Goal: Contribute content: Contribute content

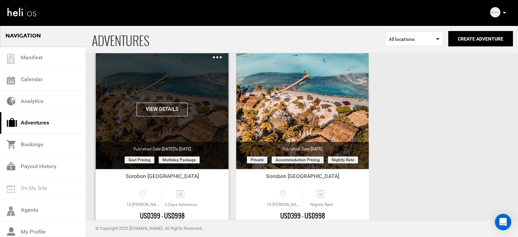
scroll to position [84, 0]
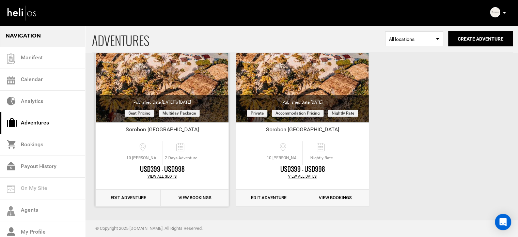
click at [129, 201] on link "Edit Adventure" at bounding box center [128, 197] width 65 height 17
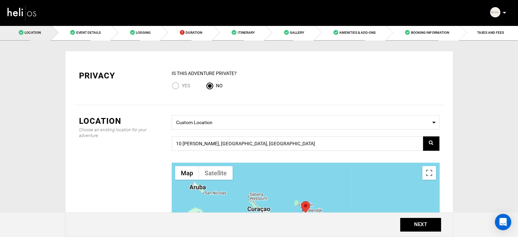
click at [175, 84] on input "Yes" at bounding box center [177, 86] width 10 height 9
radio input "true"
radio input "false"
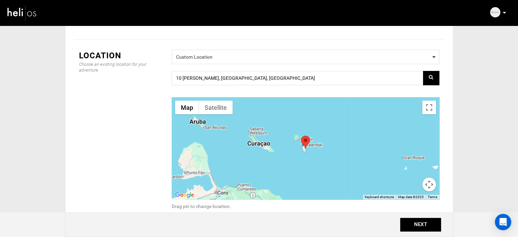
scroll to position [139, 0]
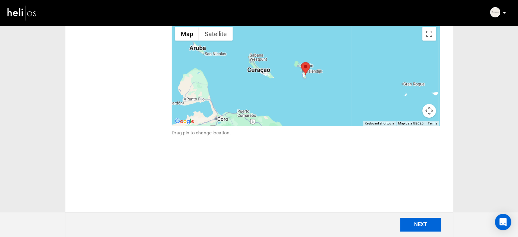
click at [414, 223] on button "NEXT" at bounding box center [420, 225] width 41 height 14
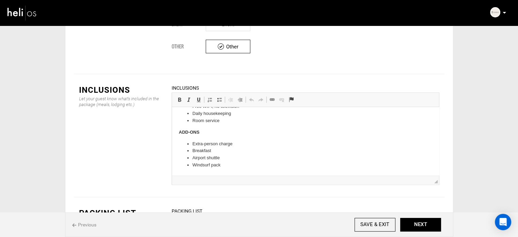
scroll to position [901, 0]
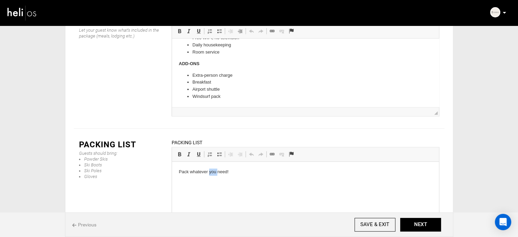
click at [209, 171] on p "Pack whatever you need!" at bounding box center [304, 171] width 253 height 7
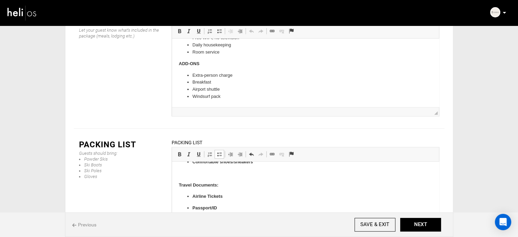
scroll to position [183, 0]
drag, startPoint x: 192, startPoint y: 198, endPoint x: 234, endPoint y: 225, distance: 49.2
click at [234, 225] on html "Recommended: Harness Bar Kites (ask our team for recommendations on sizes) Boar…" at bounding box center [305, 104] width 267 height 251
click at [177, 149] on link "Bold Keyboard shortcut Ctrl+B" at bounding box center [180, 153] width 10 height 9
click at [221, 151] on span at bounding box center [219, 153] width 5 height 5
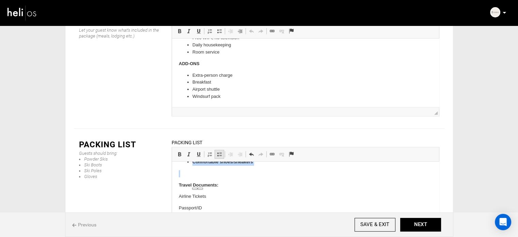
click at [221, 151] on span at bounding box center [219, 153] width 5 height 5
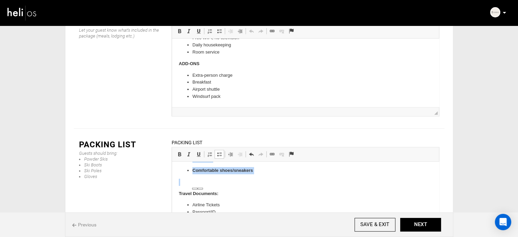
scroll to position [174, 0]
click at [209, 178] on body "Recommended: Harness Bar Kites (ask our team for recommendations on sizes) Boar…" at bounding box center [304, 108] width 253 height 228
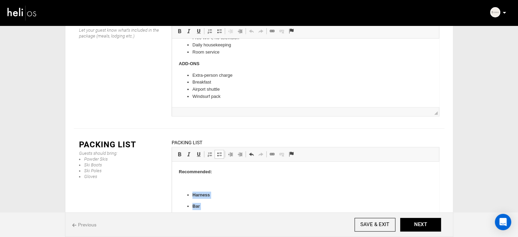
drag, startPoint x: 258, startPoint y: 181, endPoint x: 180, endPoint y: 194, distance: 79.3
click at [177, 151] on span at bounding box center [179, 153] width 5 height 5
click at [220, 151] on span at bounding box center [219, 153] width 5 height 5
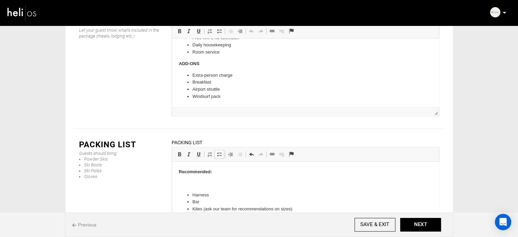
click at [207, 181] on p "To enrich screen reader interactions, please activate Accessibility in Grammarl…" at bounding box center [304, 183] width 253 height 7
click at [225, 172] on p "Recommended: ​​​​​​​" at bounding box center [304, 171] width 253 height 7
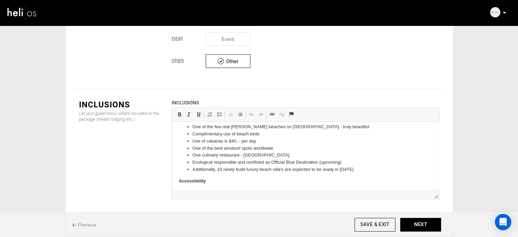
scroll to position [35, 0]
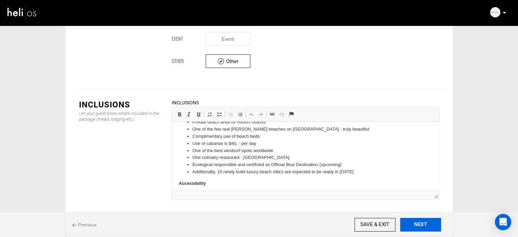
click at [417, 223] on button "NEXT" at bounding box center [420, 225] width 41 height 14
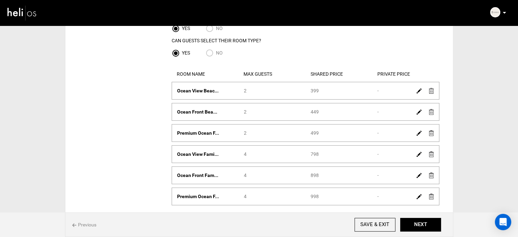
scroll to position [57, 0]
click at [417, 92] on img at bounding box center [418, 91] width 5 height 5
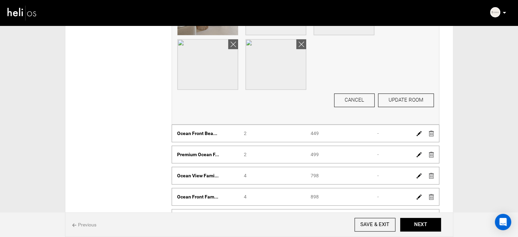
scroll to position [399, 0]
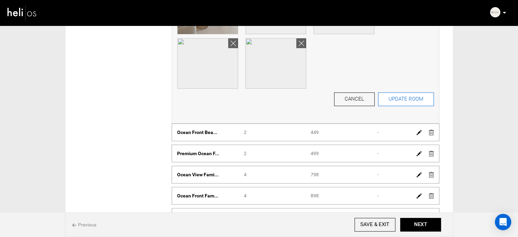
click at [397, 100] on button "UPDATE ROOM" at bounding box center [406, 99] width 56 height 14
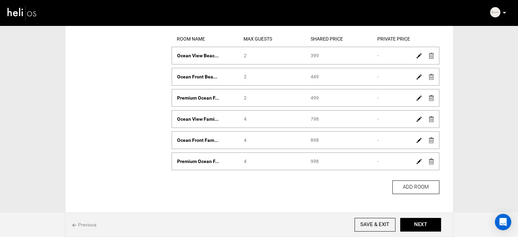
scroll to position [93, 0]
click at [431, 56] on img at bounding box center [431, 55] width 5 height 6
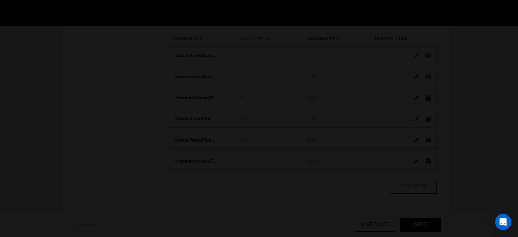
click at [431, 56] on div at bounding box center [259, 118] width 518 height 237
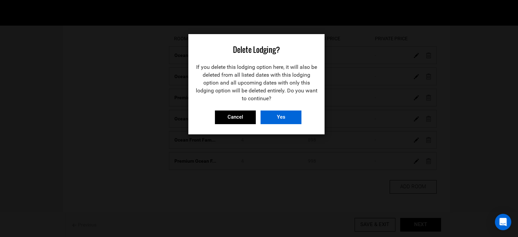
click at [286, 116] on input "Yes" at bounding box center [280, 117] width 41 height 14
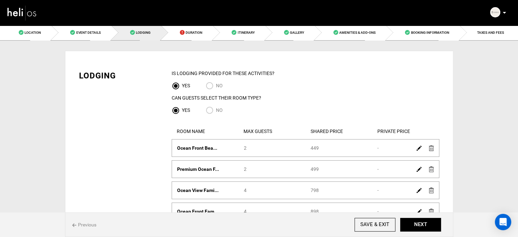
click at [430, 149] on img at bounding box center [431, 148] width 5 height 6
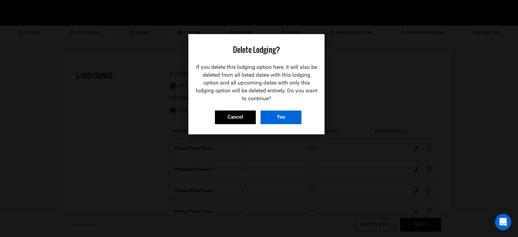
click at [265, 120] on input "Yes" at bounding box center [280, 117] width 41 height 14
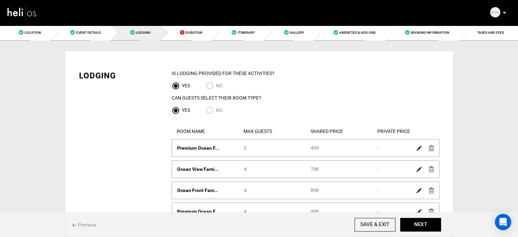
click at [429, 148] on img at bounding box center [431, 148] width 5 height 6
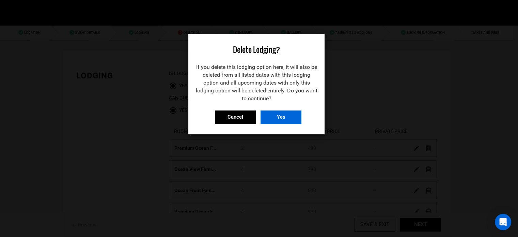
click at [285, 113] on input "Yes" at bounding box center [280, 117] width 41 height 14
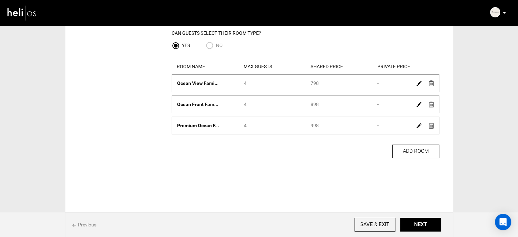
scroll to position [65, 0]
click at [430, 103] on img at bounding box center [431, 104] width 5 height 6
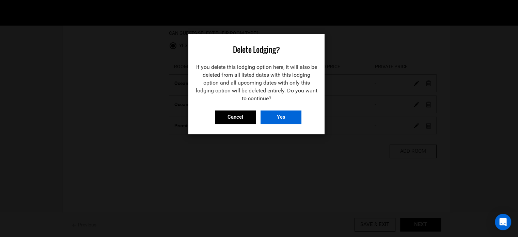
click at [287, 118] on input "Yes" at bounding box center [280, 117] width 41 height 14
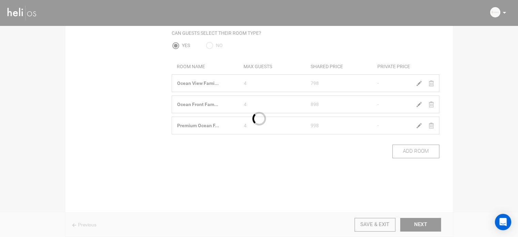
scroll to position [44, 0]
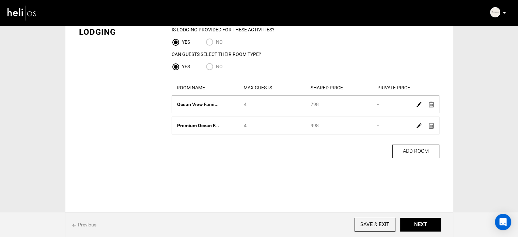
click at [430, 102] on img at bounding box center [431, 104] width 5 height 6
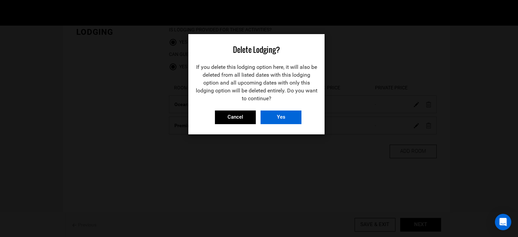
click at [275, 113] on input "Yes" at bounding box center [280, 117] width 41 height 14
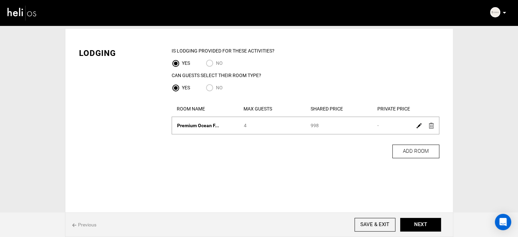
scroll to position [23, 0]
click at [429, 125] on img at bounding box center [431, 126] width 5 height 6
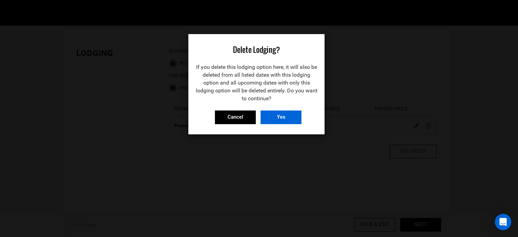
click at [297, 122] on input "Yes" at bounding box center [280, 117] width 41 height 14
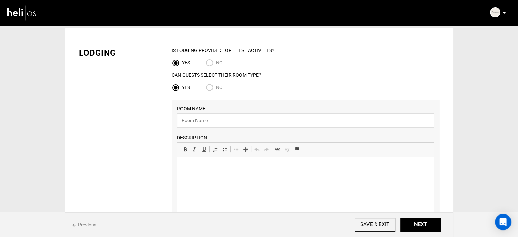
scroll to position [0, 0]
click at [372, 121] on input "text" at bounding box center [305, 120] width 257 height 14
paste input "Garden View Studio"
type input "Garden View Studio"
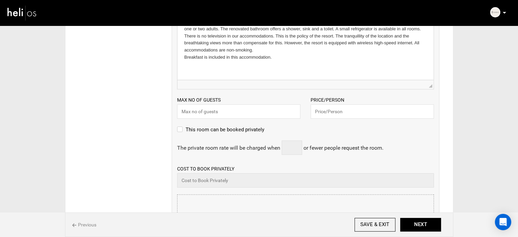
scroll to position [169, 0]
click at [235, 111] on input "text" at bounding box center [238, 111] width 123 height 14
type input "2"
click at [372, 114] on input "text" at bounding box center [372, 111] width 123 height 14
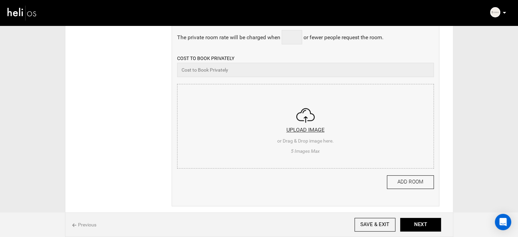
scroll to position [282, 0]
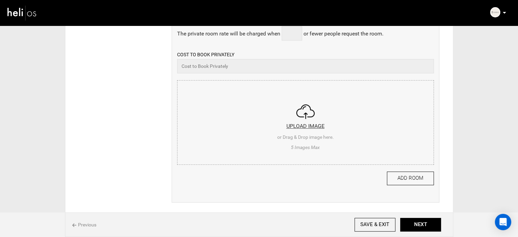
type input "320"
click at [258, 124] on input "file" at bounding box center [305, 121] width 256 height 82
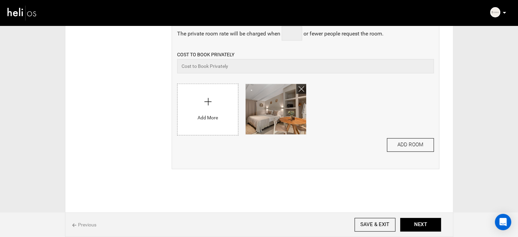
click at [234, 121] on input "file" at bounding box center [207, 108] width 61 height 48
type input "C:\fakepath\R6II4824_2000x1111.jpeg"
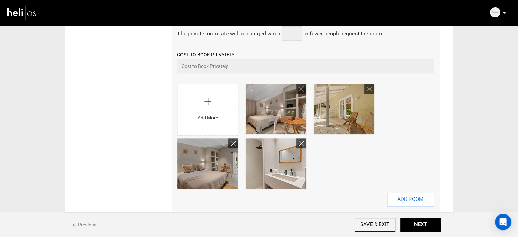
click at [414, 200] on button "ADD ROOM" at bounding box center [410, 199] width 47 height 14
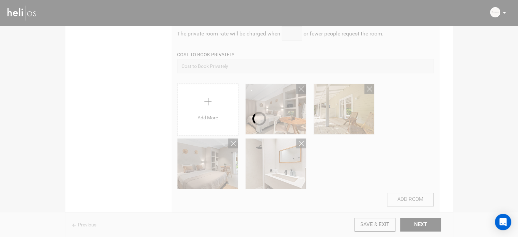
scroll to position [0, 0]
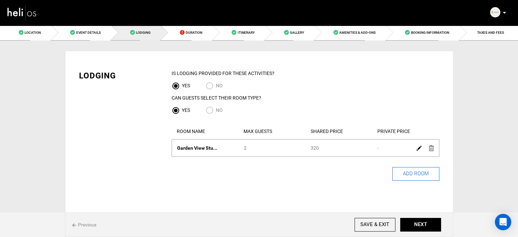
click at [401, 178] on button "ADD ROOM" at bounding box center [415, 174] width 47 height 14
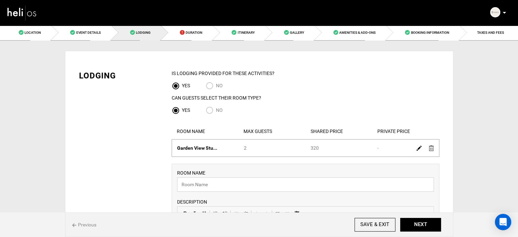
click at [234, 186] on input "text" at bounding box center [305, 184] width 257 height 14
paste input "Garden View Beach House"
type input "Garden View Beach House"
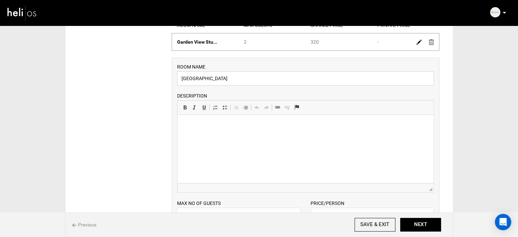
scroll to position [136, 0]
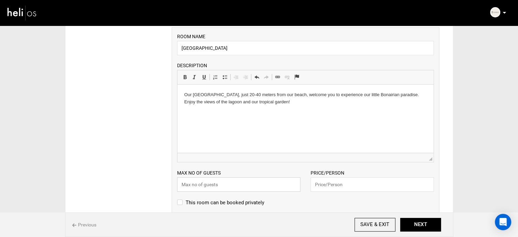
click at [231, 179] on input "text" at bounding box center [238, 184] width 123 height 14
type input "2"
click at [350, 188] on input "text" at bounding box center [372, 184] width 123 height 14
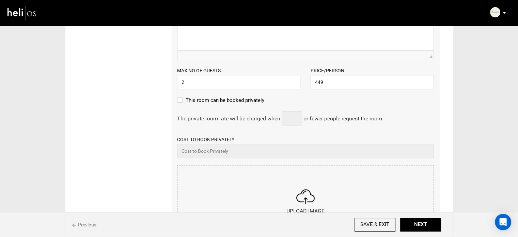
scroll to position [306, 0]
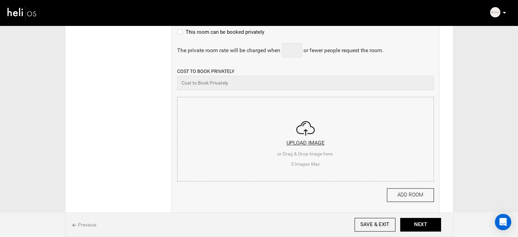
type input "449"
click at [252, 121] on input "file" at bounding box center [305, 138] width 256 height 82
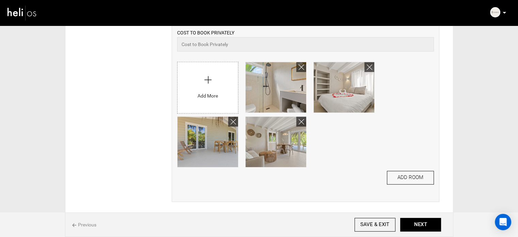
scroll to position [392, 0]
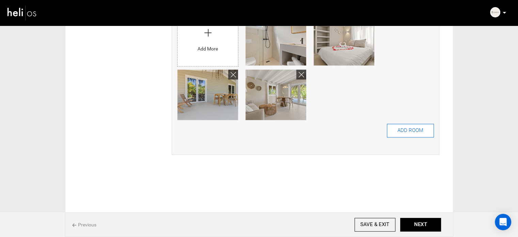
click at [402, 137] on button "ADD ROOM" at bounding box center [410, 131] width 47 height 14
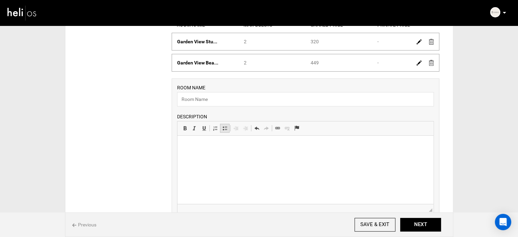
scroll to position [136, 0]
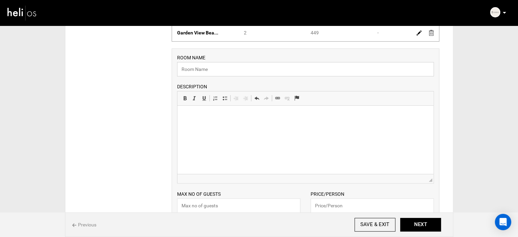
click at [209, 64] on input "text" at bounding box center [305, 69] width 257 height 14
paste input "Premium Ocean Front Beach House"
type input "Premium Ocean Front Beach House"
click at [224, 126] on html at bounding box center [305, 116] width 256 height 21
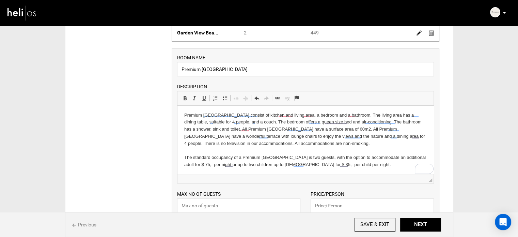
scroll to position [16, 0]
click at [201, 208] on input "text" at bounding box center [238, 205] width 123 height 14
type input "2"
click at [343, 208] on input "text" at bounding box center [372, 205] width 123 height 14
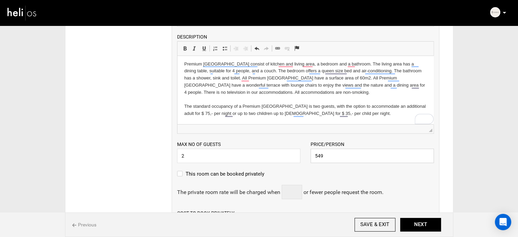
scroll to position [272, 0]
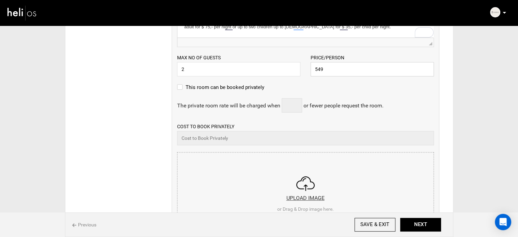
type input "549"
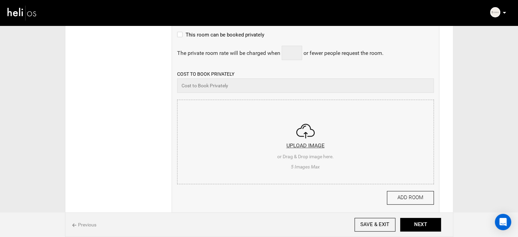
scroll to position [375, 0]
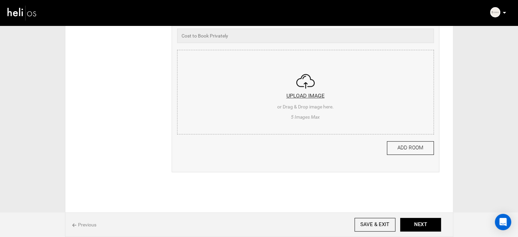
click at [258, 119] on input "file" at bounding box center [305, 91] width 256 height 82
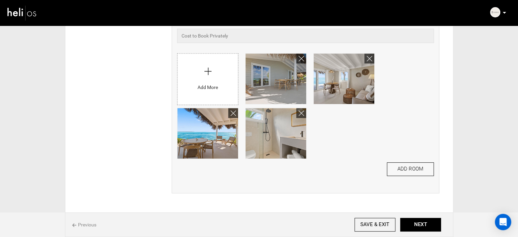
click at [217, 65] on input "file" at bounding box center [207, 77] width 61 height 48
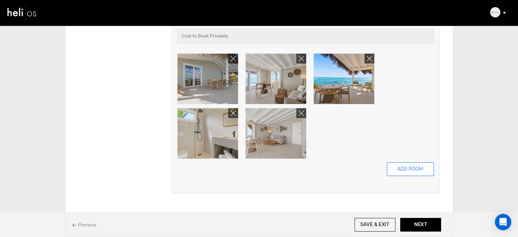
click at [411, 171] on button "ADD ROOM" at bounding box center [410, 169] width 47 height 14
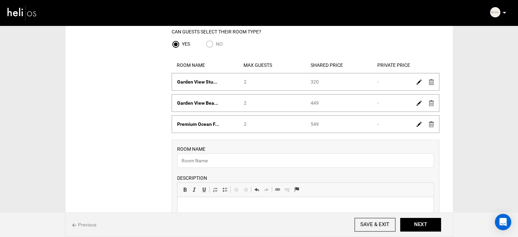
scroll to position [102, 0]
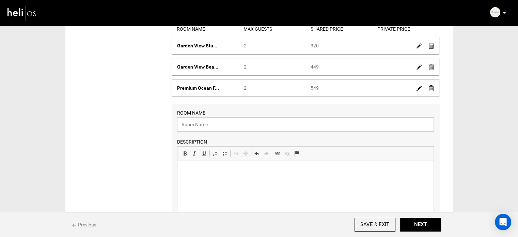
click at [227, 122] on input "text" at bounding box center [305, 124] width 257 height 14
paste input "Kas Chicitu"
type input "Kas Chicitu"
click at [202, 180] on html at bounding box center [305, 171] width 256 height 21
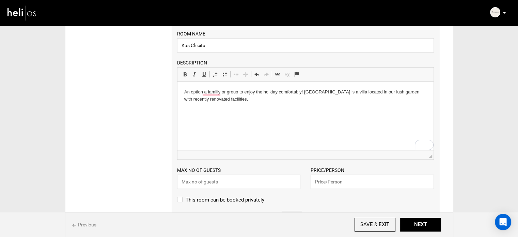
scroll to position [238, 0]
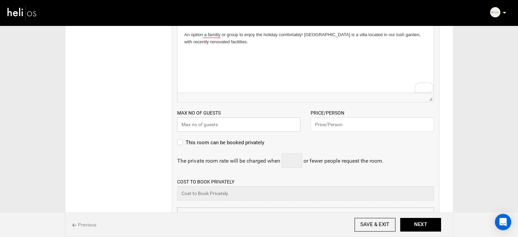
click at [238, 127] on input "text" at bounding box center [238, 124] width 123 height 14
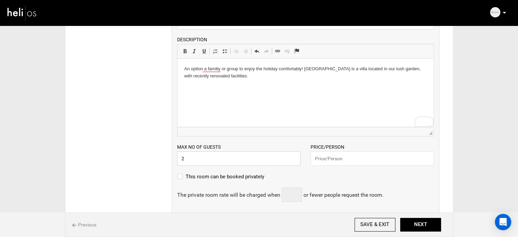
scroll to position [170, 0]
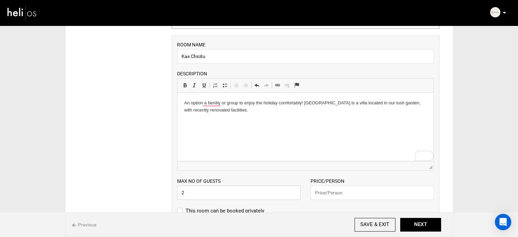
type input "2"
click at [339, 190] on input "text" at bounding box center [372, 192] width 123 height 14
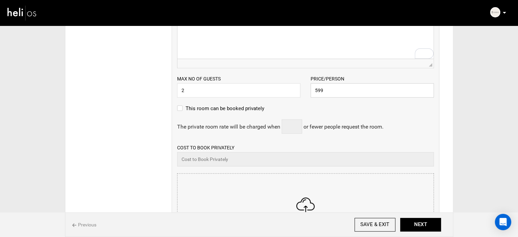
scroll to position [306, 0]
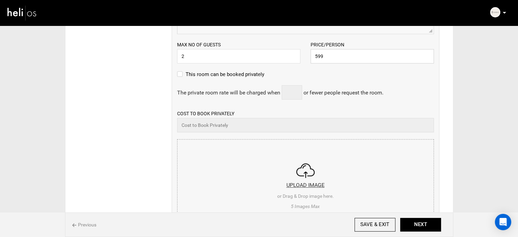
type input "599"
click at [271, 160] on input "file" at bounding box center [305, 180] width 256 height 82
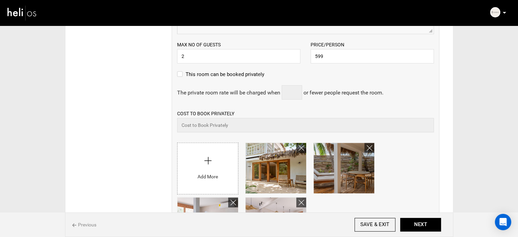
click at [226, 156] on input "file" at bounding box center [207, 167] width 61 height 48
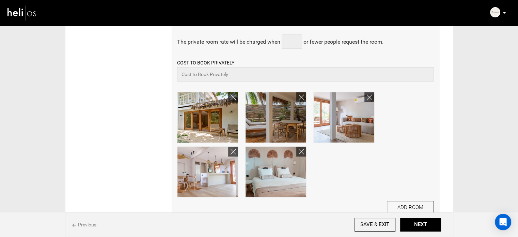
scroll to position [409, 0]
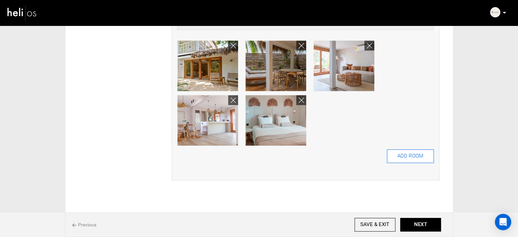
click at [415, 158] on button "ADD ROOM" at bounding box center [410, 156] width 47 height 14
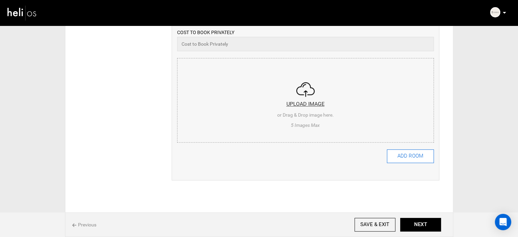
scroll to position [0, 0]
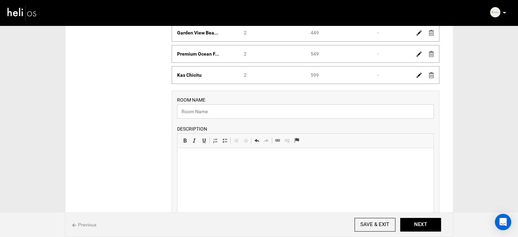
click at [219, 113] on input "text" at bounding box center [305, 111] width 257 height 14
paste input "Garden View [GEOGRAPHIC_DATA]"
type input "Garden View [GEOGRAPHIC_DATA]"
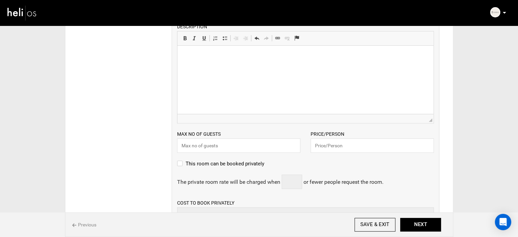
click at [208, 121] on span "◢" at bounding box center [305, 118] width 256 height 9
click at [211, 66] on html at bounding box center [305, 56] width 256 height 21
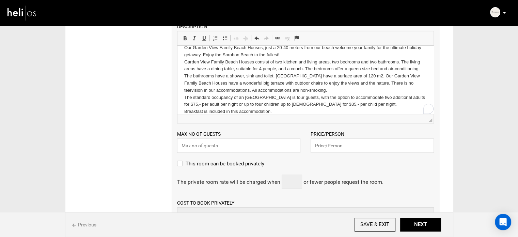
scroll to position [8, 0]
click at [210, 147] on input "text" at bounding box center [238, 145] width 123 height 14
type input "2"
click at [339, 142] on input "text" at bounding box center [372, 145] width 123 height 14
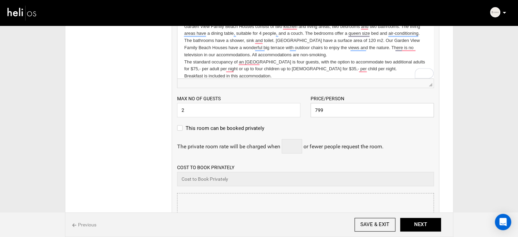
scroll to position [340, 0]
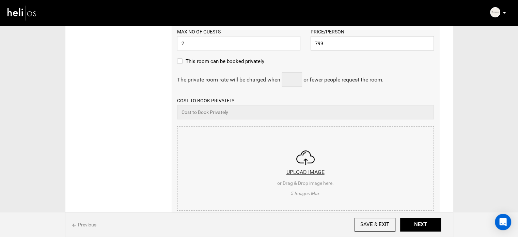
type input "799"
click at [303, 99] on div "Cost to Book Privately Please enter a valid private price." at bounding box center [305, 108] width 257 height 22
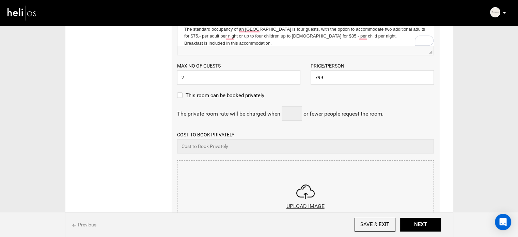
scroll to position [375, 0]
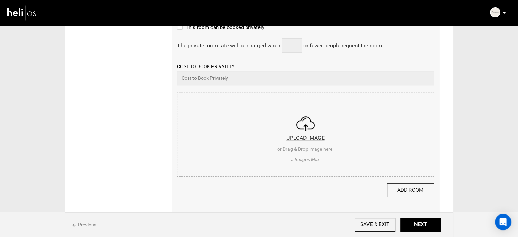
click at [252, 124] on input "file" at bounding box center [305, 133] width 256 height 82
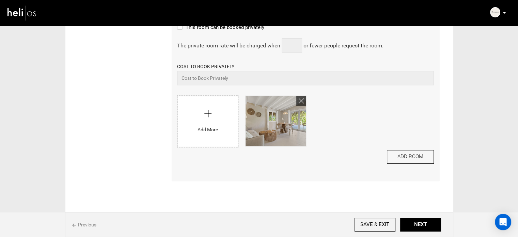
click at [204, 129] on input "file" at bounding box center [207, 120] width 61 height 48
type input "C:\fakepath\29_2000x1111.jpg"
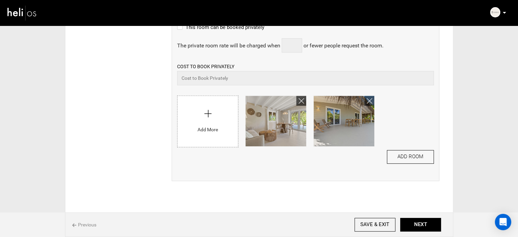
click at [204, 139] on input "file" at bounding box center [207, 120] width 61 height 48
type input "C:\fakepath\19_2000x1111.jpg"
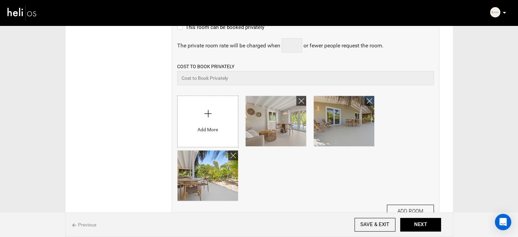
click at [210, 139] on input "file" at bounding box center [207, 120] width 61 height 48
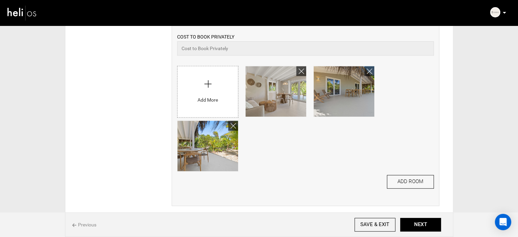
scroll to position [455, 0]
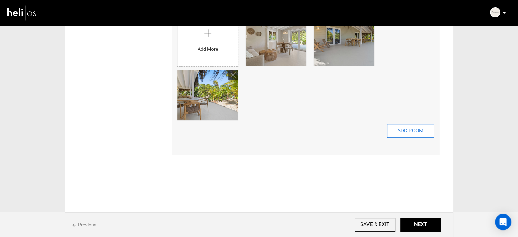
click at [417, 136] on button "ADD ROOM" at bounding box center [410, 131] width 47 height 14
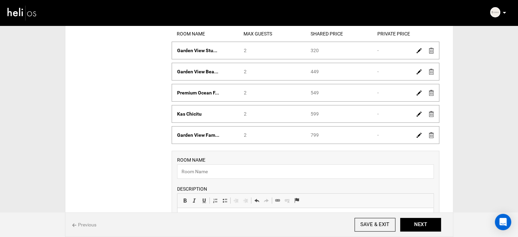
scroll to position [102, 0]
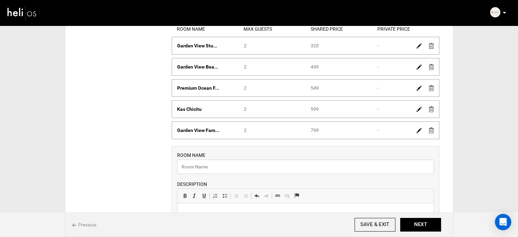
click at [203, 168] on input "text" at bounding box center [305, 166] width 257 height 14
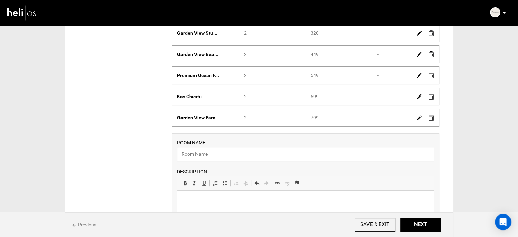
scroll to position [136, 0]
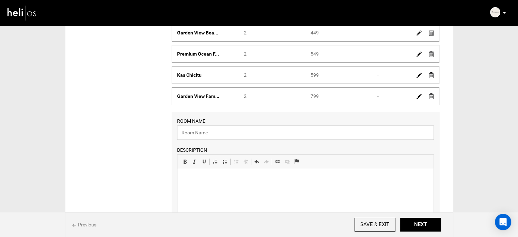
paste input "Kas Grandi"
type input "Kas Grandi"
click at [218, 189] on html at bounding box center [305, 179] width 256 height 21
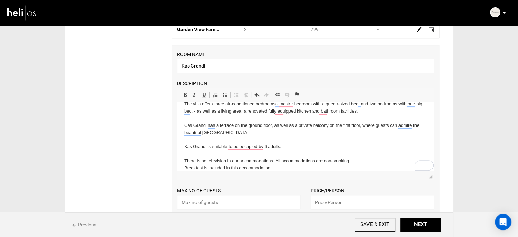
scroll to position [272, 0]
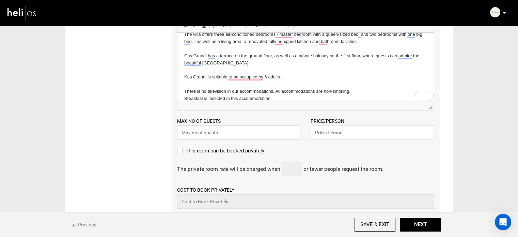
click at [212, 136] on input "text" at bounding box center [238, 132] width 123 height 14
type input "2"
click at [320, 129] on input "text" at bounding box center [372, 132] width 123 height 14
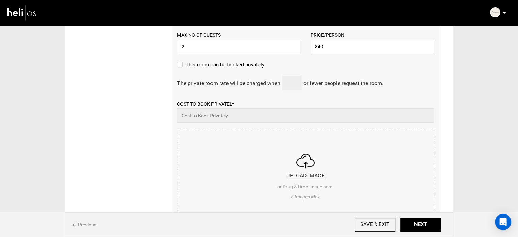
scroll to position [375, 0]
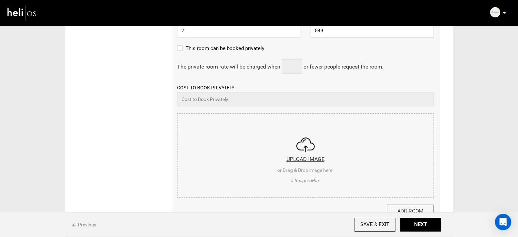
type input "849"
click at [266, 125] on input "file" at bounding box center [305, 154] width 256 height 82
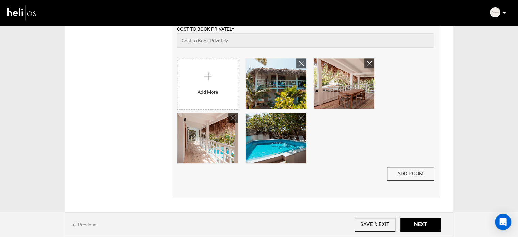
scroll to position [442, 0]
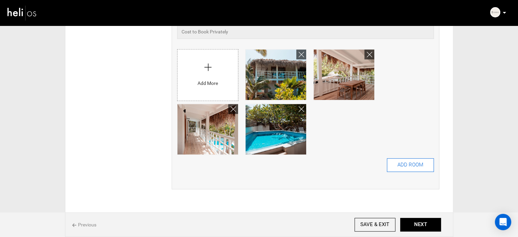
click at [430, 164] on button "ADD ROOM" at bounding box center [410, 165] width 47 height 14
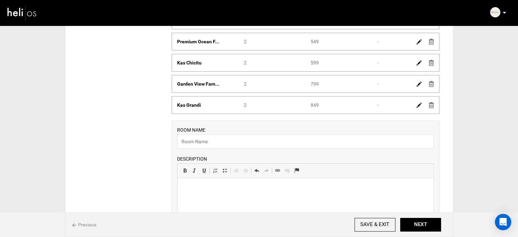
scroll to position [204, 0]
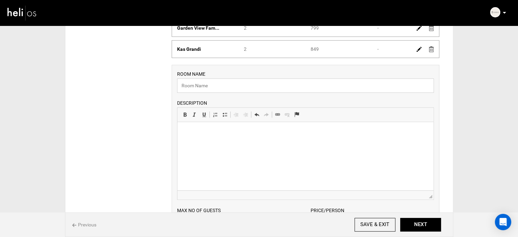
click at [181, 86] on input "text" at bounding box center [305, 85] width 257 height 14
paste input "Ocean [GEOGRAPHIC_DATA]"
type input "Ocean [GEOGRAPHIC_DATA]"
click at [262, 139] on html at bounding box center [305, 132] width 256 height 21
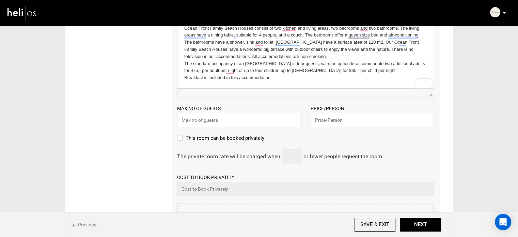
scroll to position [306, 0]
click at [328, 116] on input "text" at bounding box center [372, 119] width 123 height 14
type input "899"
click at [256, 119] on input "text" at bounding box center [238, 119] width 123 height 14
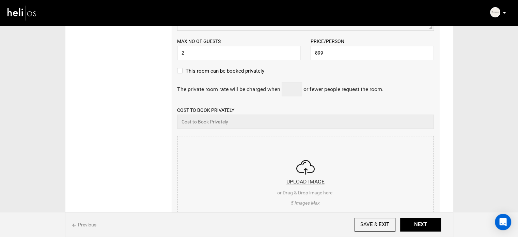
scroll to position [375, 0]
type input "2"
click at [274, 140] on input "file" at bounding box center [305, 175] width 256 height 82
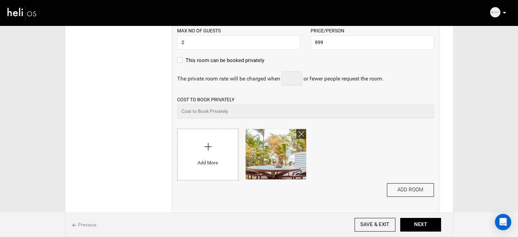
scroll to position [443, 0]
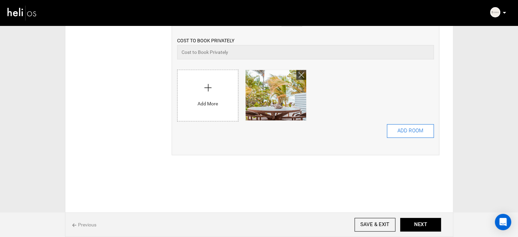
click at [421, 137] on button "ADD ROOM" at bounding box center [410, 131] width 47 height 14
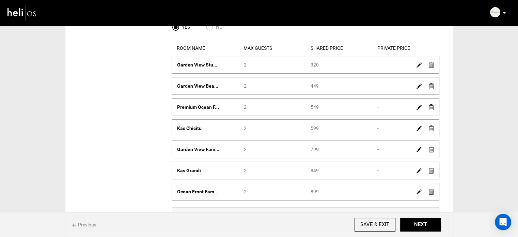
scroll to position [136, 0]
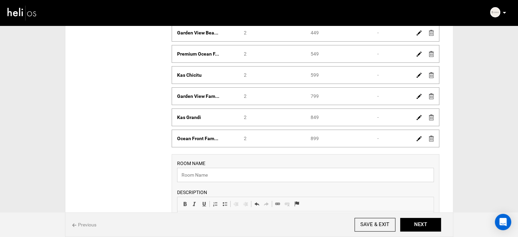
click at [200, 179] on input "text" at bounding box center [305, 175] width 257 height 14
paste input "Premium Ocean [GEOGRAPHIC_DATA]"
type input "Premium Ocean [GEOGRAPHIC_DATA]"
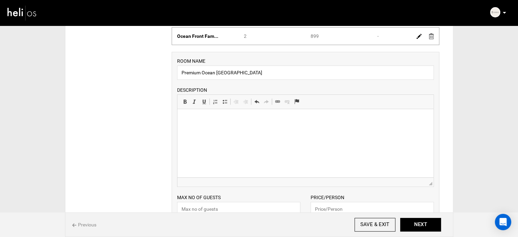
click at [194, 129] on html at bounding box center [305, 119] width 256 height 21
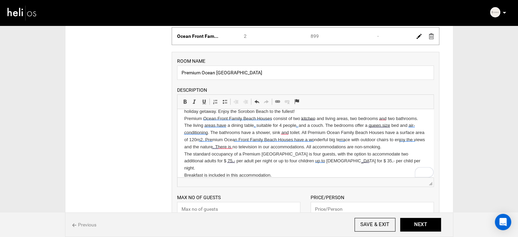
scroll to position [16, 0]
click at [338, 203] on input "text" at bounding box center [372, 209] width 123 height 14
type input "999"
click at [248, 207] on input "text" at bounding box center [238, 209] width 123 height 14
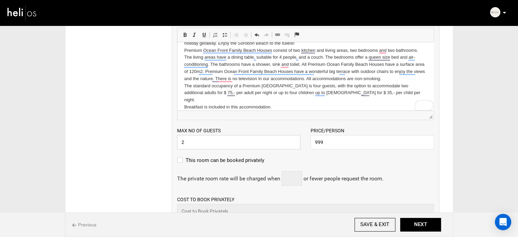
scroll to position [375, 0]
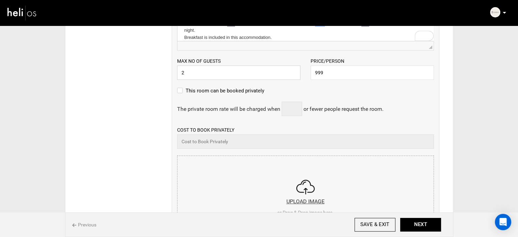
drag, startPoint x: 188, startPoint y: 71, endPoint x: 169, endPoint y: 72, distance: 18.7
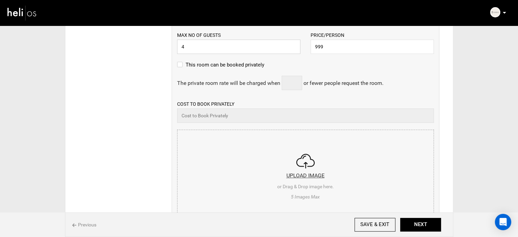
scroll to position [443, 0]
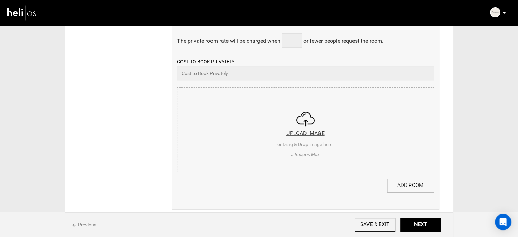
type input "4"
click at [227, 130] on input "file" at bounding box center [305, 129] width 256 height 82
type input "C:\fakepath\Premium_Ocean_Beach_House_4_2000x1111 (1).jpg"
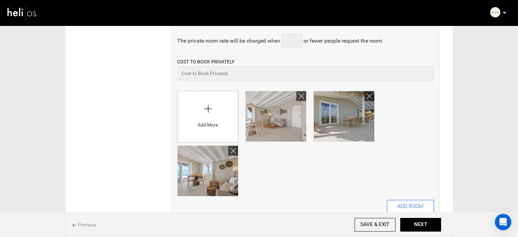
click at [391, 200] on button "ADD ROOM" at bounding box center [410, 207] width 47 height 14
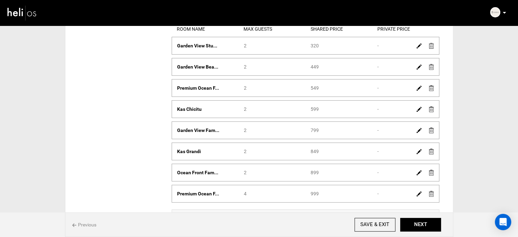
scroll to position [136, 0]
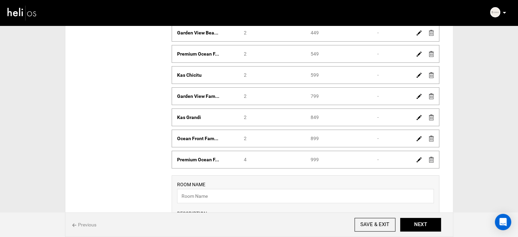
click at [419, 139] on img at bounding box center [418, 138] width 5 height 5
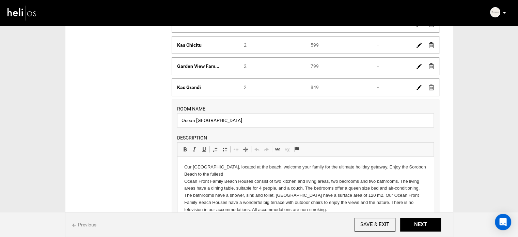
scroll to position [238, 0]
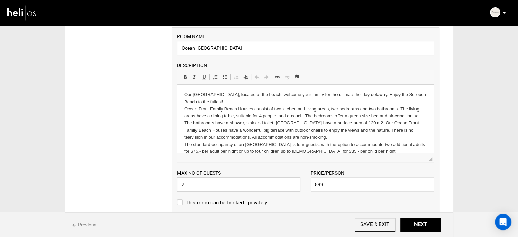
drag, startPoint x: 196, startPoint y: 185, endPoint x: 162, endPoint y: 184, distance: 33.7
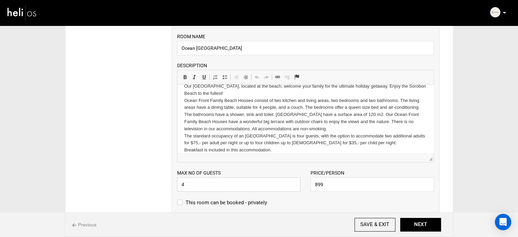
scroll to position [16, 0]
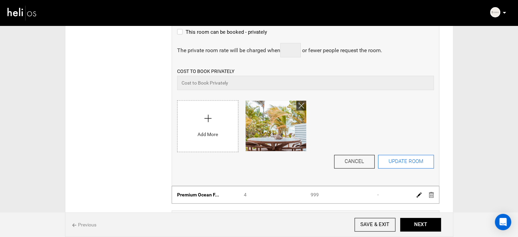
type input "4"
click at [399, 162] on button "UPDATE ROOM" at bounding box center [406, 162] width 56 height 14
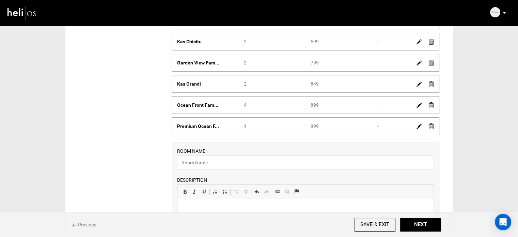
scroll to position [167, 0]
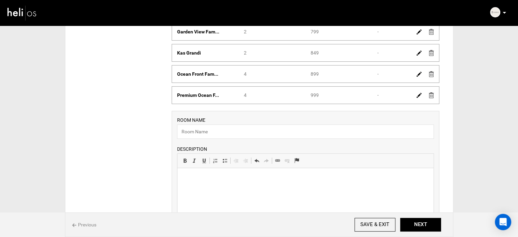
scroll to position [235, 0]
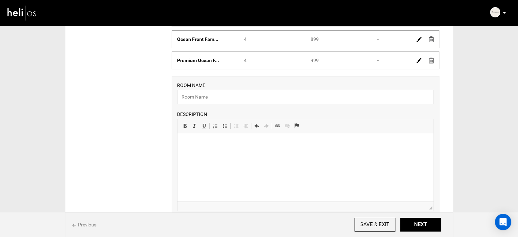
click at [207, 98] on input "text" at bounding box center [305, 97] width 257 height 14
paste input "Sorobon Master Villa"
type input "Sorobon Master Villa"
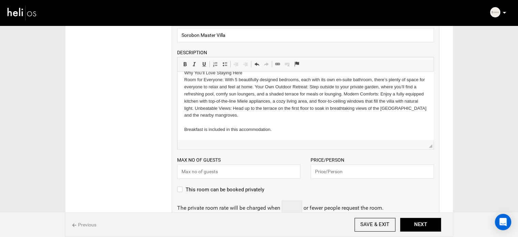
scroll to position [337, 0]
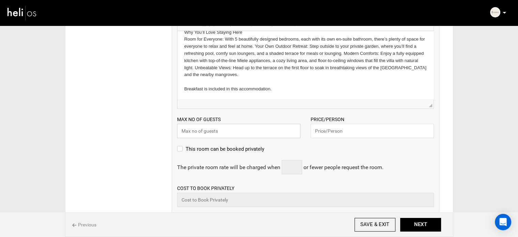
click at [211, 127] on input "text" at bounding box center [238, 131] width 123 height 14
type input "10"
click at [320, 126] on input "text" at bounding box center [372, 131] width 123 height 14
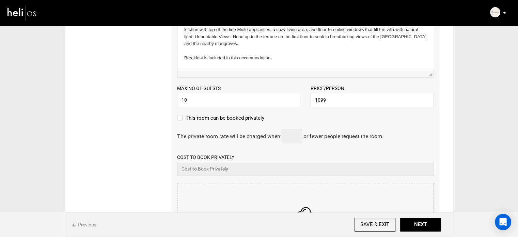
scroll to position [440, 0]
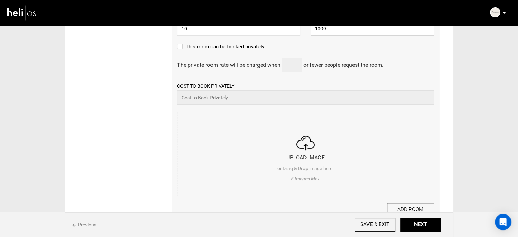
type input "1099"
click at [229, 132] on input "file" at bounding box center [305, 153] width 256 height 82
type input "C:\fakepath\DSC01234_2000x1111 (1).jpg"
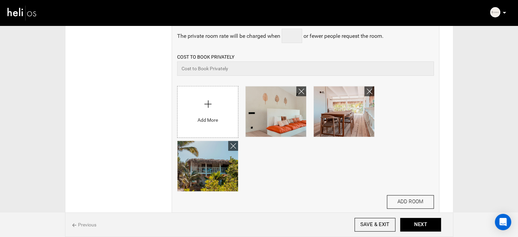
scroll to position [508, 0]
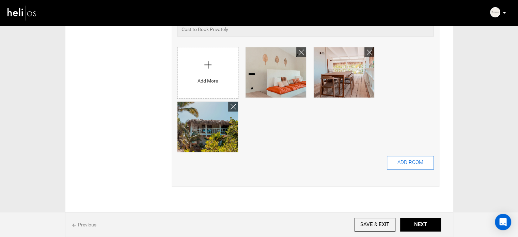
click at [406, 162] on button "ADD ROOM" at bounding box center [410, 163] width 47 height 14
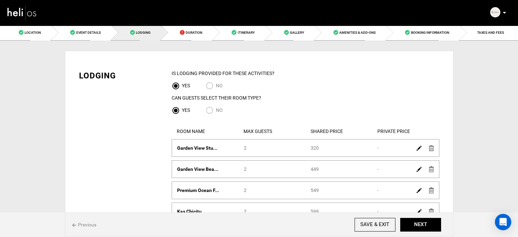
scroll to position [0, 0]
click at [42, 39] on link "Location" at bounding box center [25, 32] width 51 height 15
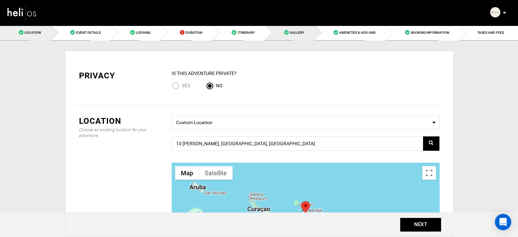
click at [294, 29] on link "Gallery" at bounding box center [289, 32] width 49 height 15
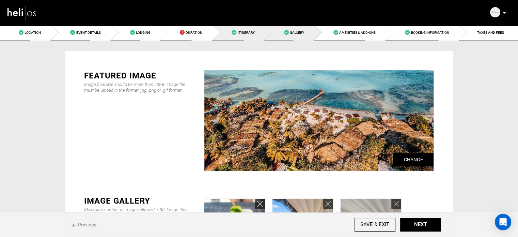
click at [250, 36] on link "Itinerary" at bounding box center [239, 32] width 52 height 15
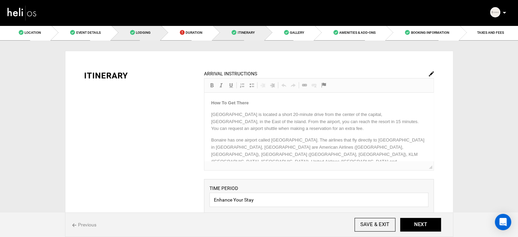
click at [153, 34] on link "Lodging" at bounding box center [136, 32] width 50 height 15
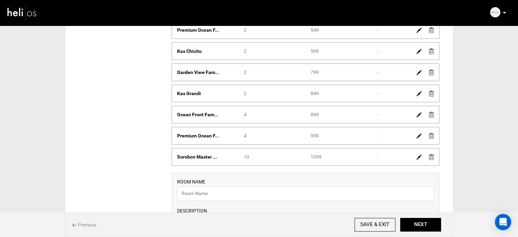
scroll to position [170, 0]
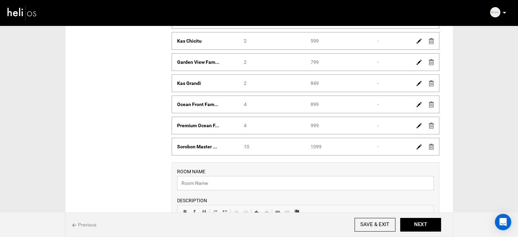
click at [226, 185] on input "text" at bounding box center [305, 183] width 257 height 14
paste input "Beach View Villa"
type input "Beach View Villa"
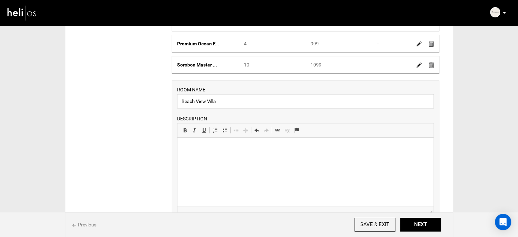
scroll to position [306, 0]
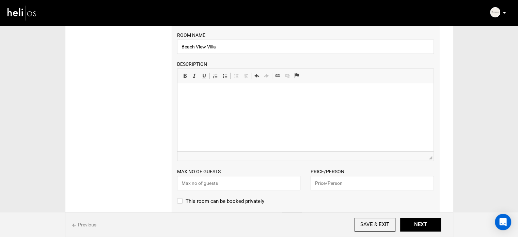
click at [234, 104] on html at bounding box center [305, 93] width 256 height 21
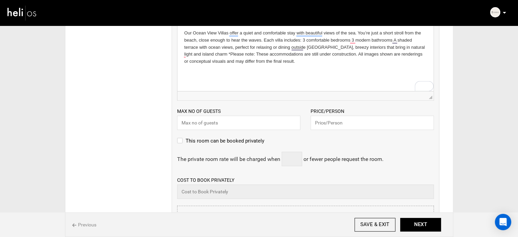
scroll to position [409, 0]
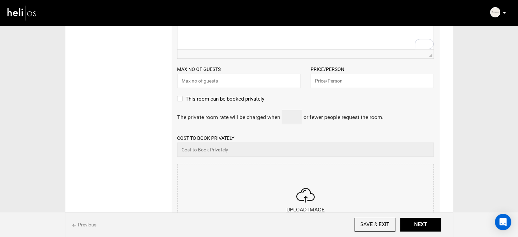
click at [199, 82] on input "text" at bounding box center [238, 81] width 123 height 14
type input "6"
click at [305, 77] on div "Price/Person Please enter a valid price." at bounding box center [371, 76] width 133 height 22
drag, startPoint x: 322, startPoint y: 83, endPoint x: 305, endPoint y: 90, distance: 18.0
click at [322, 83] on input "text" at bounding box center [372, 81] width 123 height 14
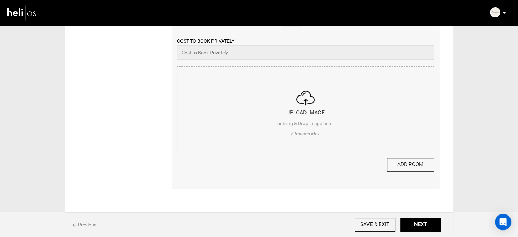
scroll to position [511, 0]
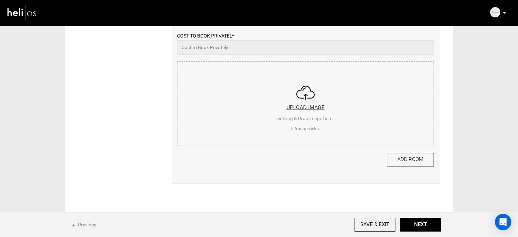
type input "1349"
click at [205, 112] on input "file" at bounding box center [305, 103] width 256 height 82
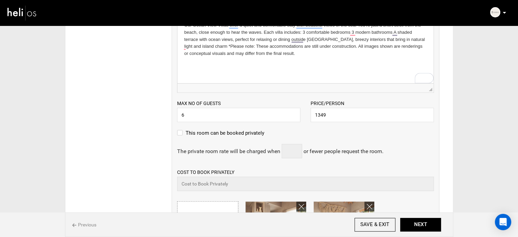
scroll to position [560, 0]
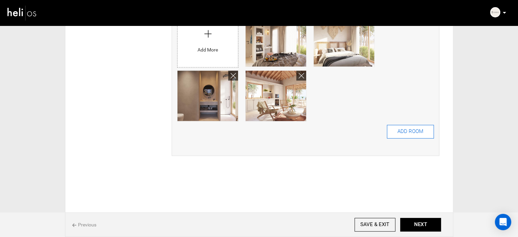
click at [408, 125] on button "ADD ROOM" at bounding box center [410, 132] width 47 height 14
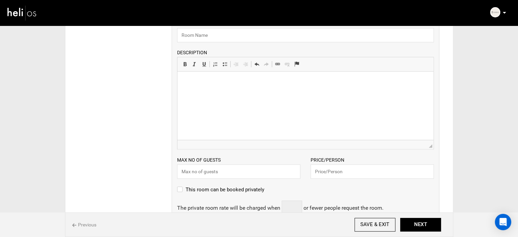
scroll to position [340, 0]
click at [215, 164] on input "text" at bounding box center [238, 170] width 123 height 14
type input "6"
click at [338, 169] on input "text" at bounding box center [372, 170] width 123 height 14
type input "1499"
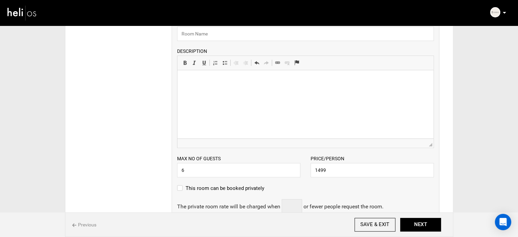
click at [206, 91] on html at bounding box center [305, 80] width 256 height 21
click at [244, 91] on html at bounding box center [305, 80] width 256 height 21
click at [203, 38] on input "text" at bounding box center [305, 34] width 257 height 14
type input "Beach Front Villa"
click at [201, 91] on html at bounding box center [305, 80] width 256 height 21
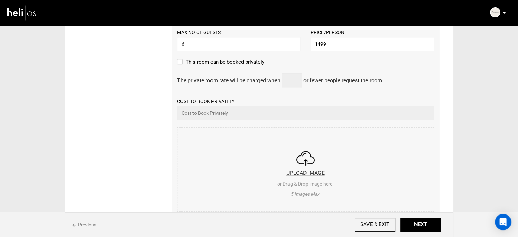
scroll to position [511, 0]
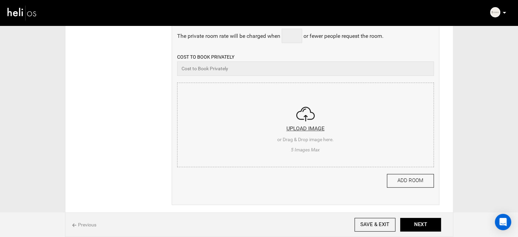
click at [284, 139] on input "file" at bounding box center [305, 124] width 256 height 82
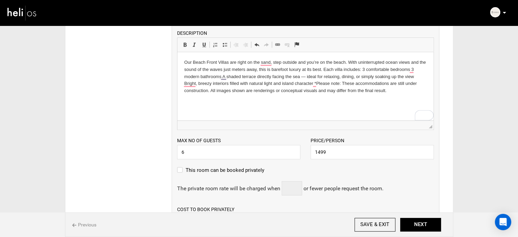
scroll to position [511, 0]
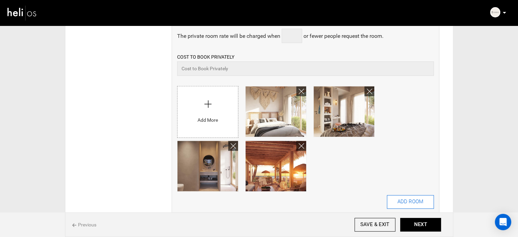
click at [415, 202] on button "ADD ROOM" at bounding box center [410, 202] width 47 height 14
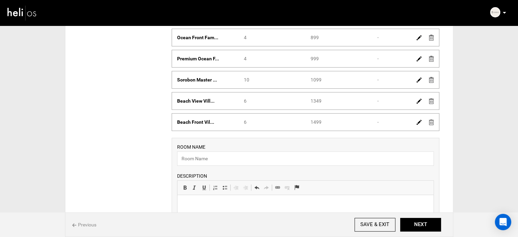
scroll to position [238, 0]
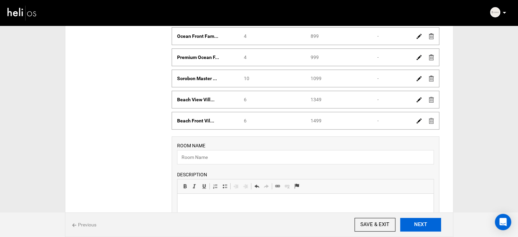
click at [421, 223] on button "NEXT" at bounding box center [420, 225] width 41 height 14
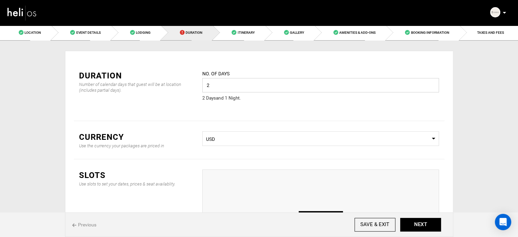
drag, startPoint x: 214, startPoint y: 84, endPoint x: 196, endPoint y: 84, distance: 17.4
click at [196, 84] on div "Duration Number of calendar days that guest will be at location (includes parti…" at bounding box center [259, 90] width 370 height 61
type input "7"
click at [330, 120] on div "Duration Number of calendar days that guest will be at location (includes parti…" at bounding box center [259, 90] width 370 height 61
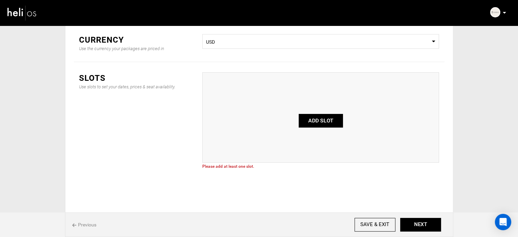
click at [318, 122] on button "ADD SLOT" at bounding box center [321, 121] width 44 height 14
type input "0"
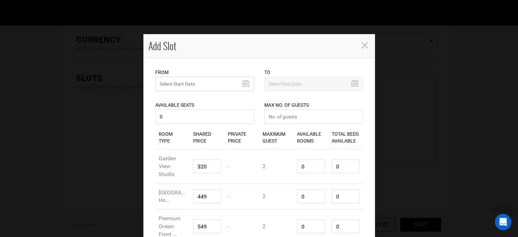
click at [191, 84] on input "text" at bounding box center [204, 84] width 99 height 14
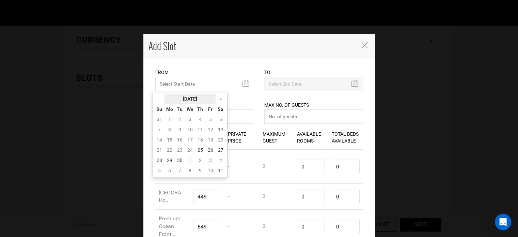
click at [193, 94] on th "September 2025" at bounding box center [189, 99] width 51 height 10
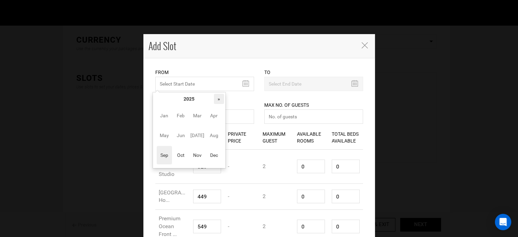
click at [221, 101] on th "»" at bounding box center [219, 99] width 10 height 10
click at [191, 158] on span "Nov" at bounding box center [197, 155] width 15 height 18
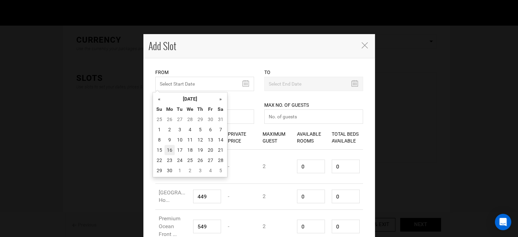
click at [169, 154] on td "16" at bounding box center [169, 150] width 10 height 10
type input "11/16/2026"
type input "11/22/2026"
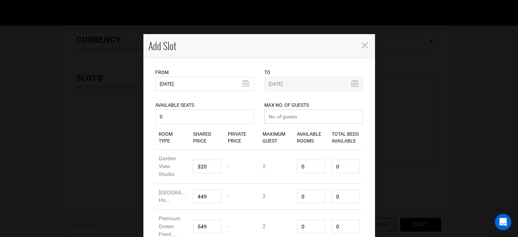
click at [300, 121] on input "number" at bounding box center [313, 116] width 99 height 14
type input "0"
drag, startPoint x: 306, startPoint y: 169, endPoint x: 288, endPoint y: 168, distance: 18.4
click at [288, 168] on div "Room Type Garden View Studio Shared Price 320 Private Price - Maximum Guest 2 A…" at bounding box center [259, 166] width 208 height 34
type input "1"
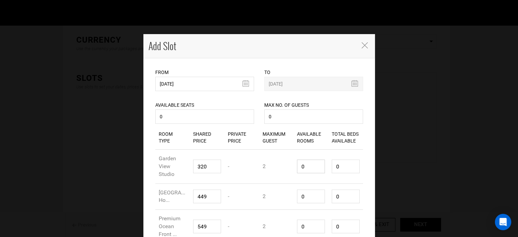
type input "2"
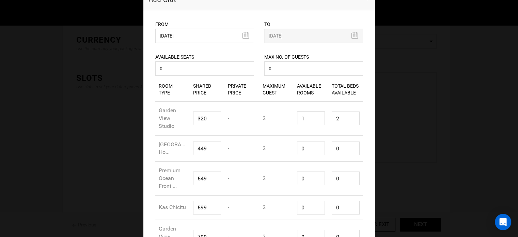
scroll to position [136, 0]
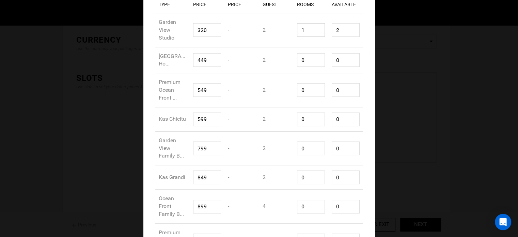
type input "1"
drag, startPoint x: 303, startPoint y: 66, endPoint x: 292, endPoint y: 65, distance: 10.9
click at [294, 65] on div "Available Rooms 0" at bounding box center [311, 60] width 35 height 24
type input "1"
type input "2"
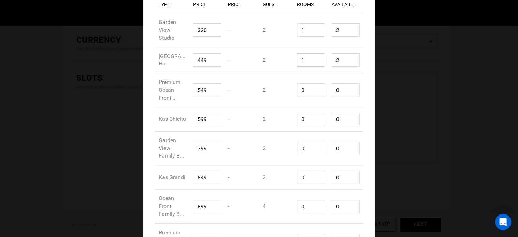
type input "1"
click at [297, 97] on input "0" at bounding box center [311, 90] width 28 height 14
type input "1"
type input "2"
type input "1"
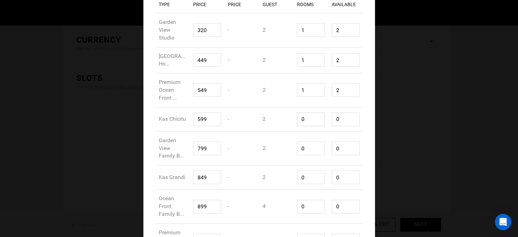
drag, startPoint x: 308, startPoint y: 129, endPoint x: 289, endPoint y: 131, distance: 18.8
click at [289, 131] on div "Room Type Kas Chicitu Shared Price 599 Private Price - Maximum Guest 2 Availabl…" at bounding box center [259, 119] width 208 height 24
type input "1"
type input "2"
type input "1"
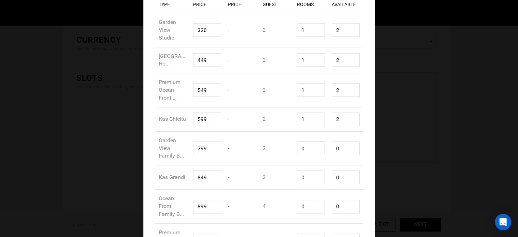
type input "1"
type input "2"
drag, startPoint x: 302, startPoint y: 160, endPoint x: 290, endPoint y: 160, distance: 12.3
click at [290, 160] on div "Room Type Garden View Family B... Shared Price 799 Private Price - Maximum Gues…" at bounding box center [259, 148] width 208 height 34
type input "1"
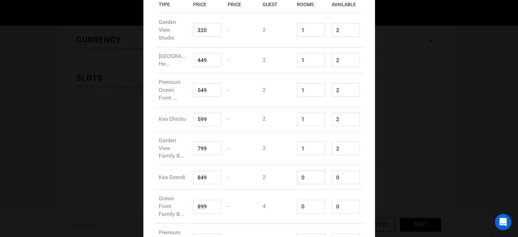
type input "1"
type input "2"
drag, startPoint x: 301, startPoint y: 186, endPoint x: 286, endPoint y: 191, distance: 15.6
click at [285, 189] on div "Room Type Kas Grandi Shared Price 849 Private Price - Maximum Guest 2 Available…" at bounding box center [259, 177] width 208 height 24
type input "1"
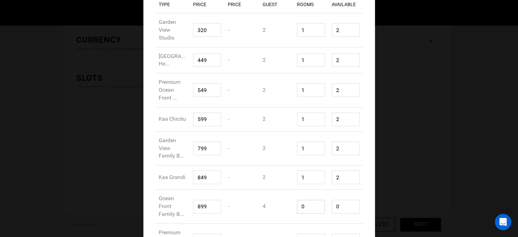
click at [285, 219] on div "Room Type Ocean Front Family B... Shared Price 899 Private Price - Maximum Gues…" at bounding box center [259, 206] width 208 height 34
type input "1"
type input "4"
type input "1"
drag, startPoint x: 343, startPoint y: 214, endPoint x: 322, endPoint y: 208, distance: 21.2
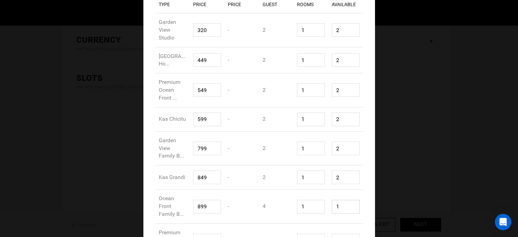
click at [320, 212] on div "Room Type Ocean Front Family B... Shared Price 899 Private Price - Maximum Gues…" at bounding box center [259, 206] width 208 height 34
type input "1"
drag, startPoint x: 343, startPoint y: 179, endPoint x: 319, endPoint y: 180, distance: 24.5
click at [319, 180] on div "Room Type Kas Grandi Shared Price 849 Private Price - Maximum Guest 2 Available…" at bounding box center [259, 177] width 208 height 24
type input "1"
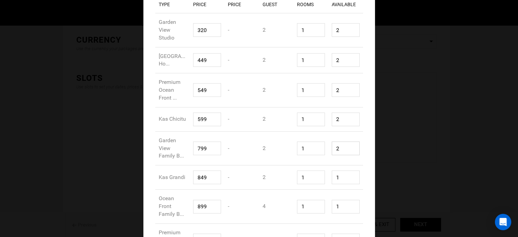
drag, startPoint x: 334, startPoint y: 155, endPoint x: 324, endPoint y: 153, distance: 9.6
click at [324, 153] on div "Room Type Garden View Family B... Shared Price 799 Private Price - Maximum Gues…" at bounding box center [259, 148] width 208 height 34
drag, startPoint x: 324, startPoint y: 153, endPoint x: 335, endPoint y: 154, distance: 11.3
click at [334, 154] on div "Room Type Garden View Family B... Shared Price 799 Private Price - Maximum Gues…" at bounding box center [259, 148] width 208 height 34
drag, startPoint x: 329, startPoint y: 154, endPoint x: 332, endPoint y: 134, distance: 19.3
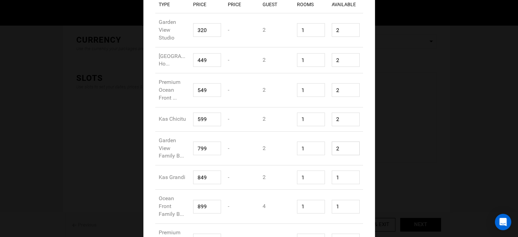
click at [323, 151] on div "Room Type Garden View Family B... Shared Price 799 Private Price - Maximum Gues…" at bounding box center [259, 148] width 208 height 34
type input "1"
drag, startPoint x: 343, startPoint y: 122, endPoint x: 323, endPoint y: 123, distance: 19.5
click at [323, 123] on div "Room Type Kas Chicitu Shared Price 599 Private Price - Maximum Guest 2 Availabl…" at bounding box center [259, 119] width 208 height 24
type input "1"
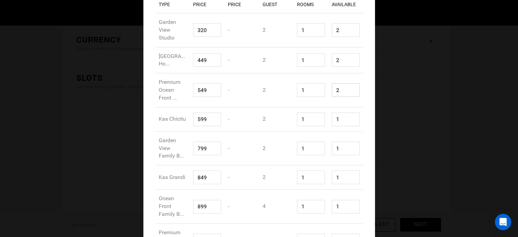
drag, startPoint x: 331, startPoint y: 101, endPoint x: 350, endPoint y: 99, distance: 18.8
click at [350, 97] on input "2" at bounding box center [346, 90] width 28 height 14
type input "1"
drag, startPoint x: 345, startPoint y: 65, endPoint x: 319, endPoint y: 64, distance: 25.9
click at [319, 64] on div "Room Type Garden View Beach Ho... Shared Price 449 Private Price - Maximum Gues…" at bounding box center [259, 60] width 208 height 26
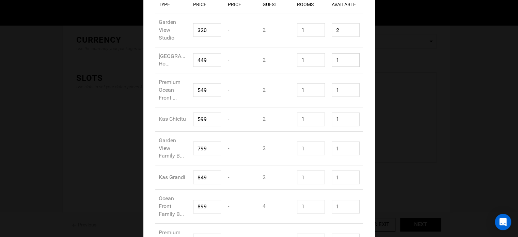
type input "1"
drag, startPoint x: 339, startPoint y: 35, endPoint x: 329, endPoint y: 35, distance: 10.2
click at [332, 35] on input "2" at bounding box center [346, 30] width 28 height 14
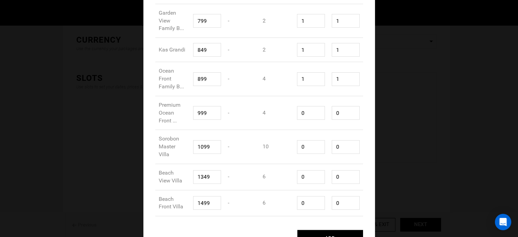
scroll to position [272, 0]
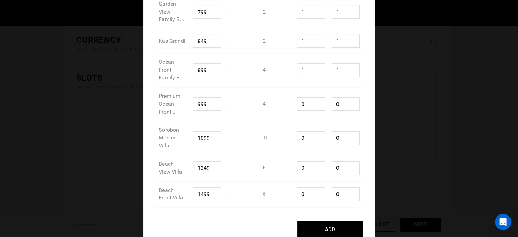
type input "1"
drag, startPoint x: 301, startPoint y: 175, endPoint x: 290, endPoint y: 145, distance: 31.3
click at [282, 168] on div "Room Type Beach View Villa Shared Price 1349 Private Price - Maximum Guest 6 Av…" at bounding box center [259, 168] width 208 height 26
type input "1"
type input "6"
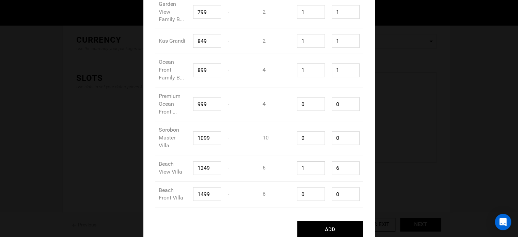
type input "1"
drag, startPoint x: 302, startPoint y: 143, endPoint x: 297, endPoint y: 143, distance: 5.8
click at [297, 143] on input "0" at bounding box center [311, 138] width 28 height 14
type input "1"
type input "10"
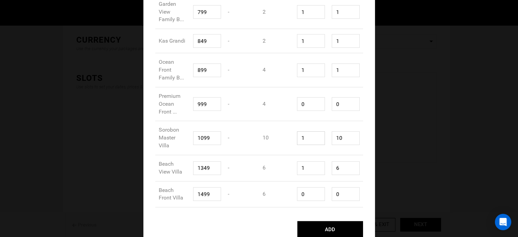
type input "1"
drag, startPoint x: 300, startPoint y: 115, endPoint x: 295, endPoint y: 122, distance: 8.5
click at [297, 111] on input "0" at bounding box center [311, 104] width 28 height 14
type input "1"
type input "4"
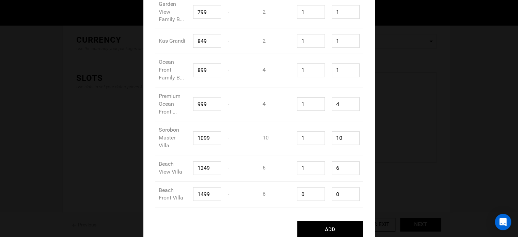
type input "1"
drag, startPoint x: 306, startPoint y: 198, endPoint x: 286, endPoint y: 198, distance: 20.1
click at [286, 198] on div "Room Type Beach Front Villa Shared Price 1499 Private Price - Maximum Guest 6 A…" at bounding box center [259, 194] width 208 height 26
type input "1"
type input "6"
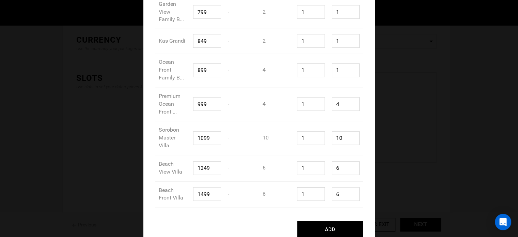
type input "1"
drag, startPoint x: 338, startPoint y: 199, endPoint x: 328, endPoint y: 190, distance: 13.3
click at [324, 197] on div "Room Type Beach Front Villa Shared Price 1499 Private Price - Maximum Guest 6 A…" at bounding box center [259, 194] width 208 height 26
type input "1"
drag, startPoint x: 333, startPoint y: 175, endPoint x: 339, endPoint y: 158, distance: 18.0
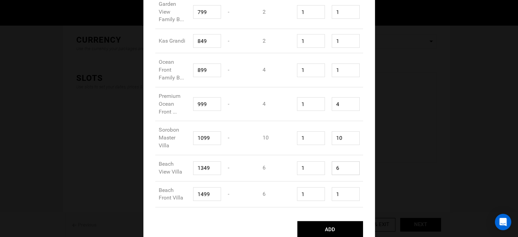
click at [328, 174] on div "Total Beds Available 6" at bounding box center [345, 168] width 35 height 24
type input "1"
drag, startPoint x: 341, startPoint y: 148, endPoint x: 332, endPoint y: 147, distance: 8.5
click at [332, 145] on input "10" at bounding box center [346, 138] width 28 height 14
type input "1"
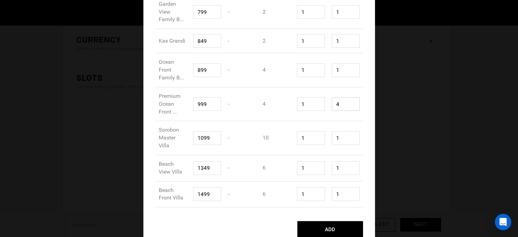
click at [332, 111] on input "4" at bounding box center [346, 104] width 28 height 14
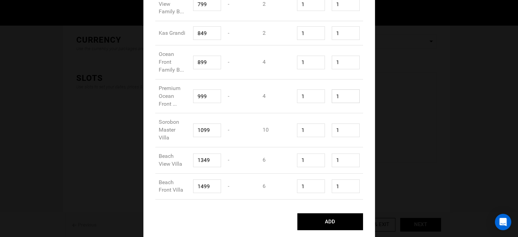
scroll to position [287, 0]
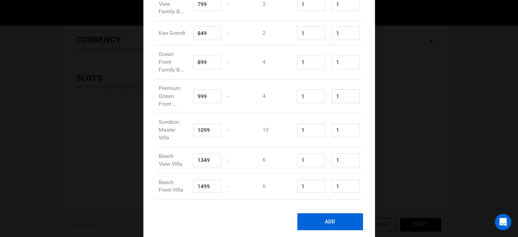
type input "1"
click at [320, 222] on button "ADD" at bounding box center [330, 221] width 66 height 17
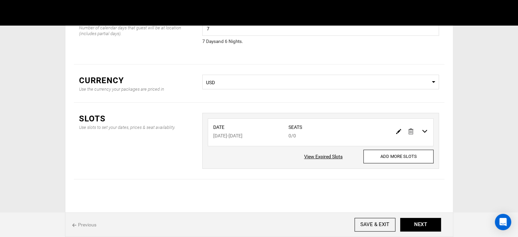
scroll to position [0, 0]
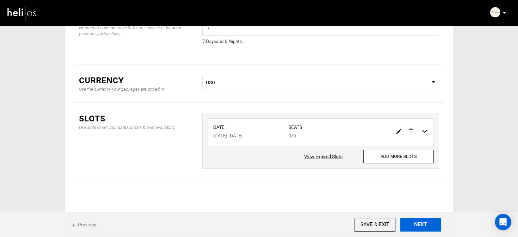
click at [426, 230] on button "NEXT" at bounding box center [420, 225] width 41 height 14
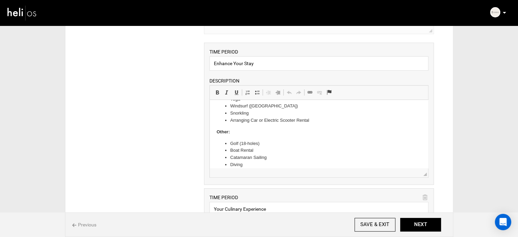
scroll to position [72, 0]
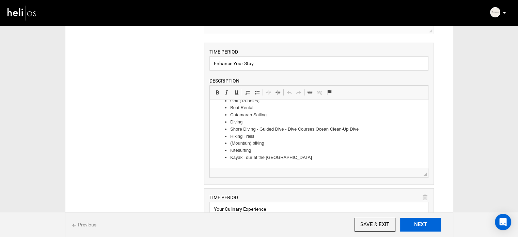
click at [422, 226] on button "NEXT" at bounding box center [420, 225] width 41 height 14
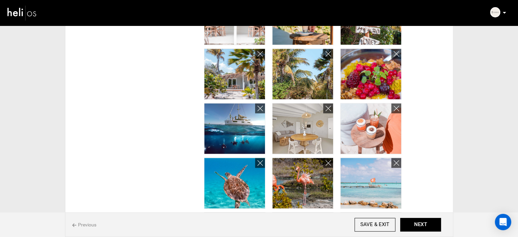
scroll to position [647, 0]
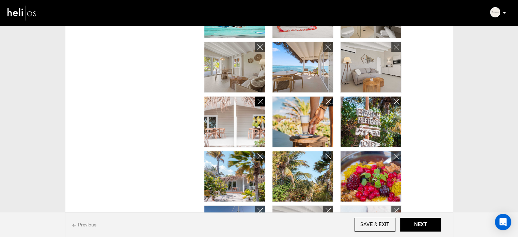
click at [260, 104] on icon at bounding box center [259, 102] width 5 height 8
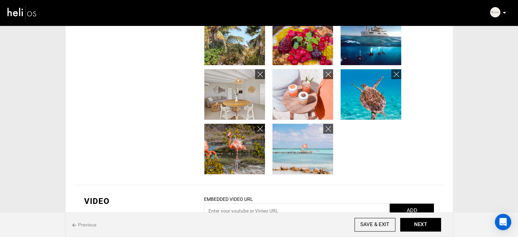
scroll to position [2714, 0]
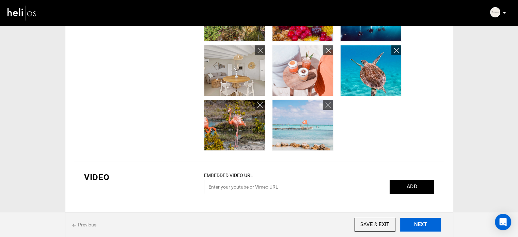
click at [429, 224] on button "NEXT" at bounding box center [420, 225] width 41 height 14
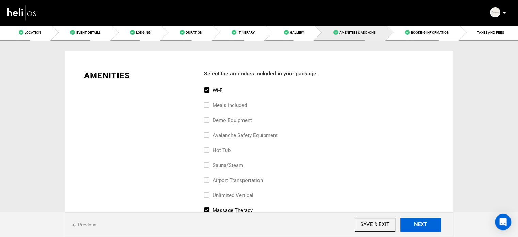
click at [429, 224] on button "NEXT" at bounding box center [420, 225] width 41 height 14
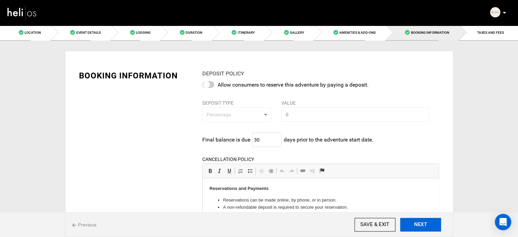
click at [429, 224] on button "NEXT" at bounding box center [420, 225] width 41 height 14
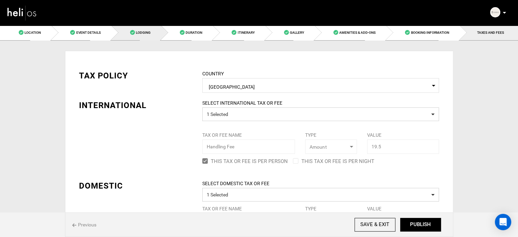
click at [148, 32] on span "Lodging" at bounding box center [143, 33] width 15 height 4
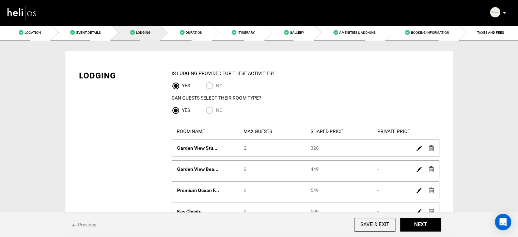
click at [419, 149] on img at bounding box center [418, 147] width 5 height 5
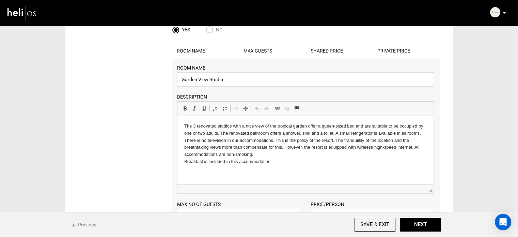
scroll to position [136, 0]
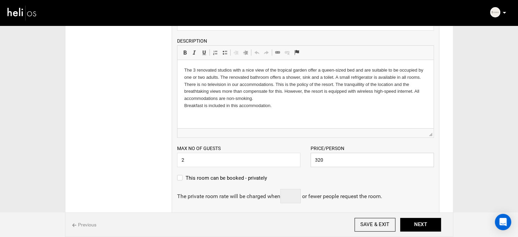
click at [308, 159] on div "Price/Person 320 Please enter a valid price." at bounding box center [371, 155] width 133 height 22
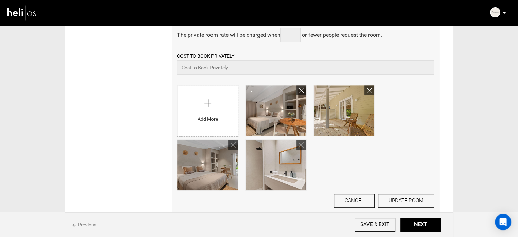
scroll to position [375, 0]
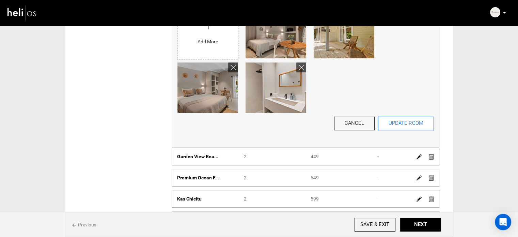
type input "1920"
click at [390, 125] on button "UPDATE ROOM" at bounding box center [406, 123] width 56 height 14
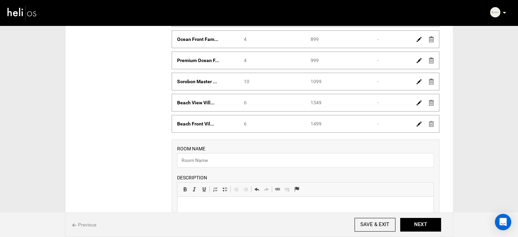
scroll to position [65, 0]
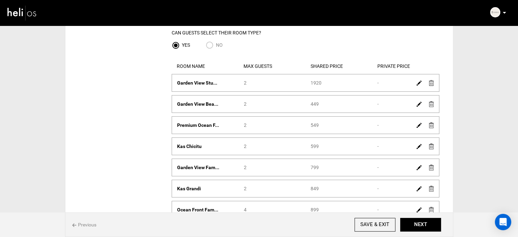
click at [418, 105] on img at bounding box center [418, 103] width 5 height 5
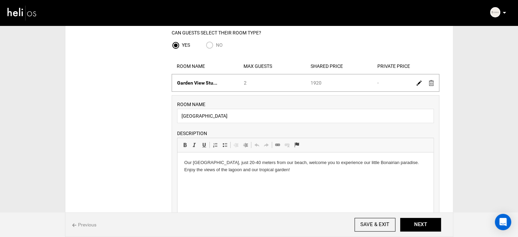
scroll to position [201, 0]
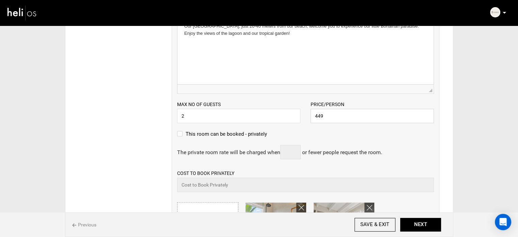
drag, startPoint x: 302, startPoint y: 116, endPoint x: 295, endPoint y: 116, distance: 7.5
click at [295, 116] on div "Max no of guests 2 Please enter a valid Guest no. Price/Person 449 Please enter…" at bounding box center [305, 108] width 267 height 29
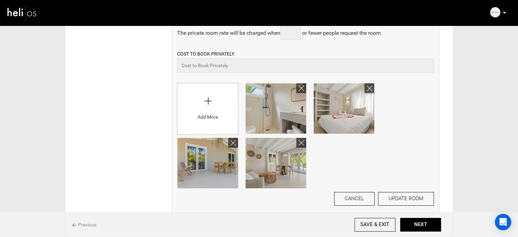
scroll to position [337, 0]
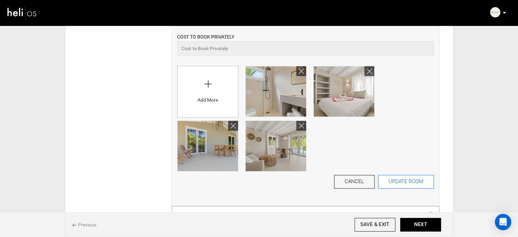
type input "2694"
click at [397, 186] on button "UPDATE ROOM" at bounding box center [406, 182] width 56 height 14
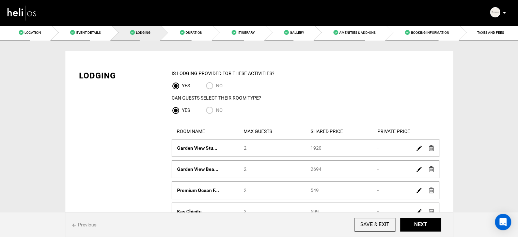
scroll to position [68, 0]
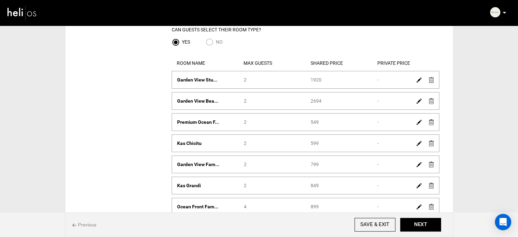
click at [417, 121] on img at bounding box center [418, 122] width 5 height 5
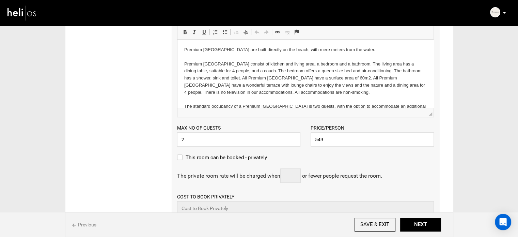
scroll to position [238, 0]
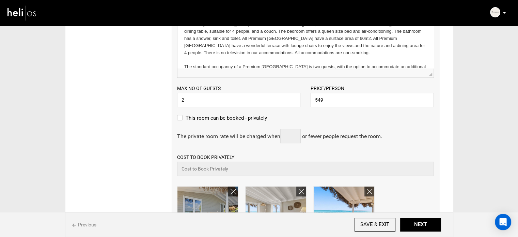
drag, startPoint x: 332, startPoint y: 100, endPoint x: 268, endPoint y: 99, distance: 64.0
click at [268, 99] on div "Max no of guests 2 Please enter a valid Guest no. Price/Person 549 Please enter…" at bounding box center [305, 92] width 267 height 29
paste input "3294"
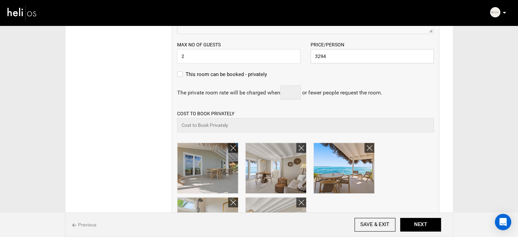
scroll to position [340, 0]
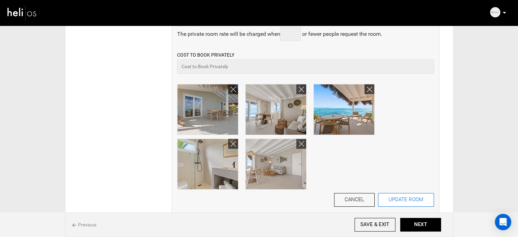
type input "3294"
click at [402, 196] on button "UPDATE ROOM" at bounding box center [406, 200] width 56 height 14
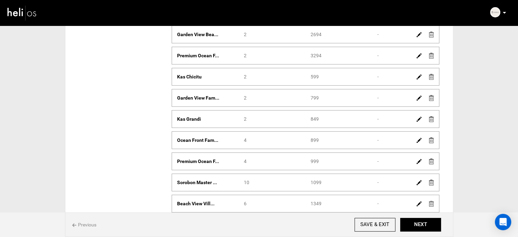
scroll to position [136, 0]
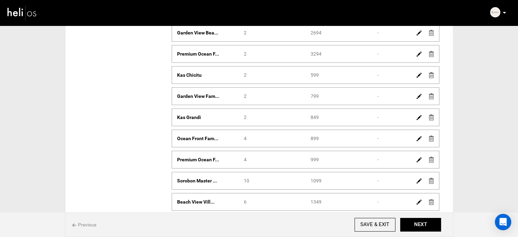
drag, startPoint x: 314, startPoint y: 75, endPoint x: 306, endPoint y: 75, distance: 7.8
click at [306, 75] on div "Shared Price 599" at bounding box center [338, 75] width 67 height 7
copy div "599"
click at [417, 75] on img at bounding box center [418, 75] width 5 height 5
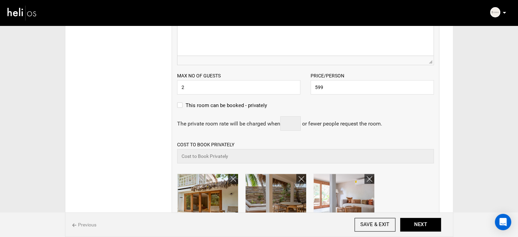
scroll to position [306, 0]
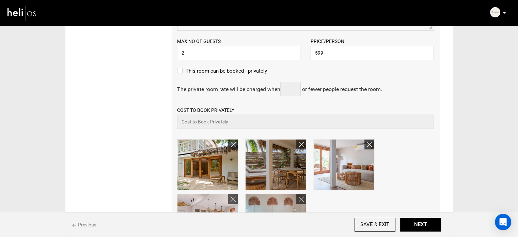
drag, startPoint x: 327, startPoint y: 52, endPoint x: 294, endPoint y: 57, distance: 33.3
click at [294, 57] on div "Max no of guests 2 Please enter a valid Guest no. Price/Person 599 Please enter…" at bounding box center [305, 45] width 267 height 29
paste input "3594"
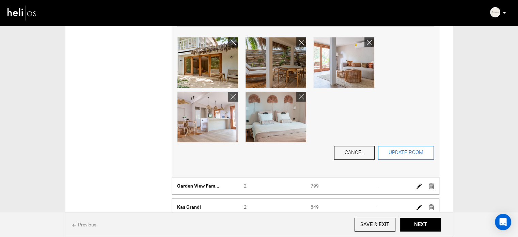
type input "3594"
click at [395, 156] on button "UPDATE ROOM" at bounding box center [406, 153] width 56 height 14
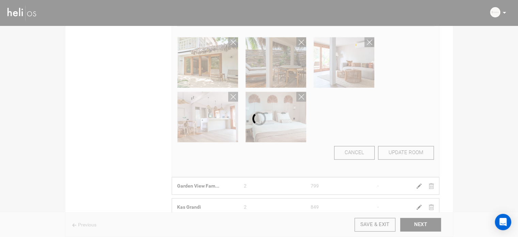
scroll to position [46, 0]
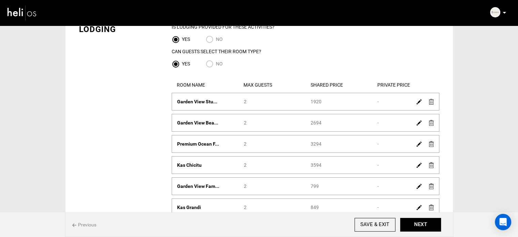
drag, startPoint x: 319, startPoint y: 184, endPoint x: 291, endPoint y: 187, distance: 27.4
click at [291, 187] on div "Room Name Garden View Fam... Max Guests 2 Shared Price 799 Private Price -" at bounding box center [305, 186] width 267 height 7
copy div "Shared Price 799"
click at [418, 185] on img at bounding box center [418, 186] width 5 height 5
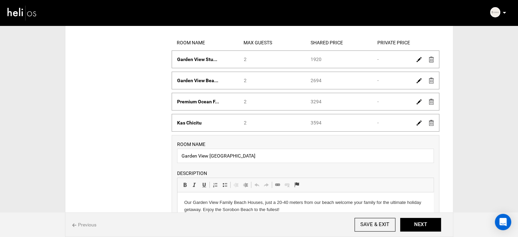
scroll to position [183, 0]
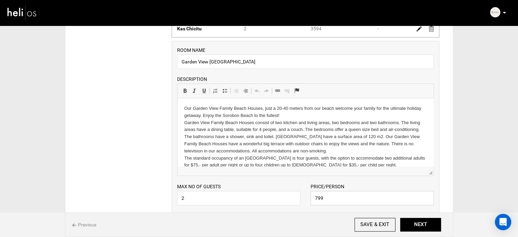
drag, startPoint x: 332, startPoint y: 198, endPoint x: 306, endPoint y: 190, distance: 26.7
click at [296, 194] on div "Max no of guests 2 Please enter a valid Guest no. Price/Person 799 Please enter…" at bounding box center [305, 190] width 267 height 29
paste input "4794"
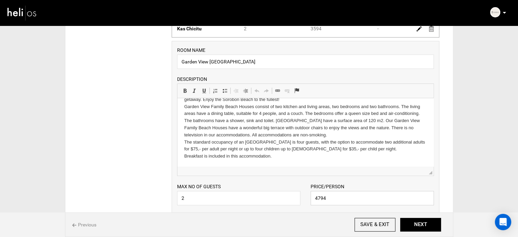
scroll to position [16, 0]
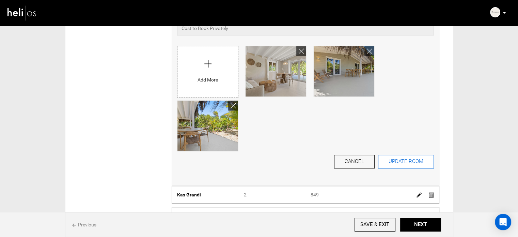
type input "4794"
click at [403, 165] on button "UPDATE ROOM" at bounding box center [406, 162] width 56 height 14
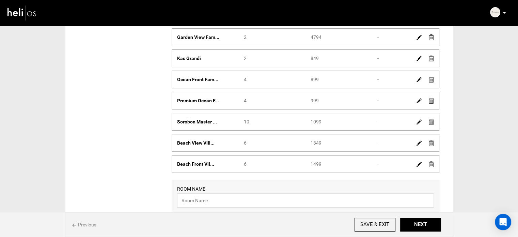
scroll to position [161, 0]
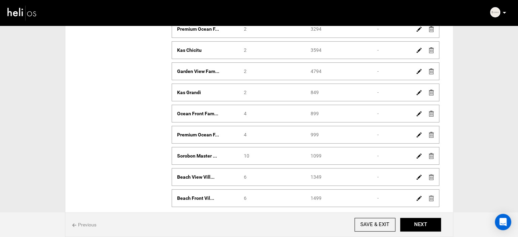
drag, startPoint x: 321, startPoint y: 91, endPoint x: 305, endPoint y: 90, distance: 16.0
click at [305, 90] on div "Room Name Kas Grandi Max Guests 2 Shared Price 849 Private Price -" at bounding box center [305, 92] width 267 height 7
copy div "Shared Price 849"
click at [419, 91] on img at bounding box center [418, 92] width 5 height 5
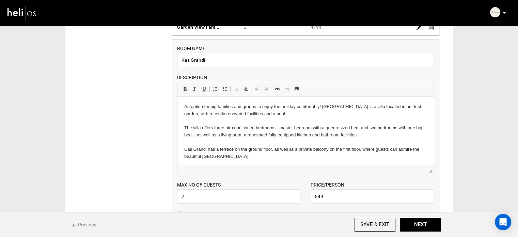
scroll to position [297, 0]
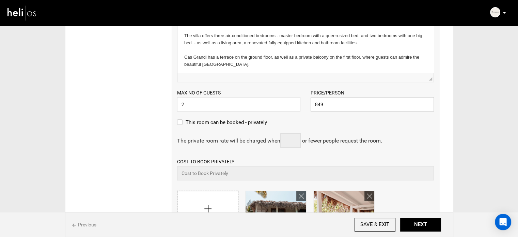
drag, startPoint x: 328, startPoint y: 106, endPoint x: 284, endPoint y: 106, distance: 43.9
click at [284, 106] on div "Max no of guests 2 Please enter a valid Guest no. Price/Person 849 Please enter…" at bounding box center [305, 96] width 267 height 29
paste input "5094"
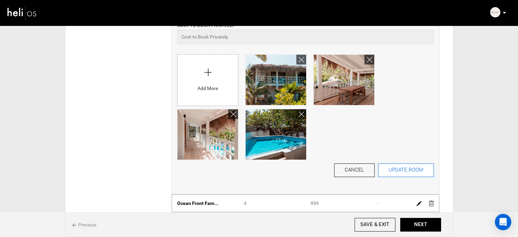
type input "5094"
click at [395, 168] on button "UPDATE ROOM" at bounding box center [406, 170] width 56 height 14
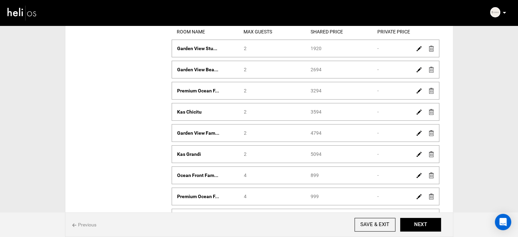
scroll to position [139, 0]
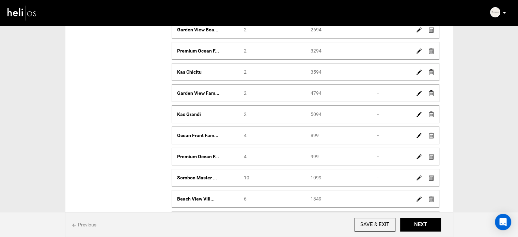
drag, startPoint x: 320, startPoint y: 134, endPoint x: 295, endPoint y: 133, distance: 24.9
click at [295, 133] on div "Room Name Ocean Front Fam... Max Guests 4 Shared Price 899 Private Price -" at bounding box center [305, 135] width 267 height 7
copy div "Shared Price 899"
click at [418, 133] on img at bounding box center [418, 135] width 5 height 5
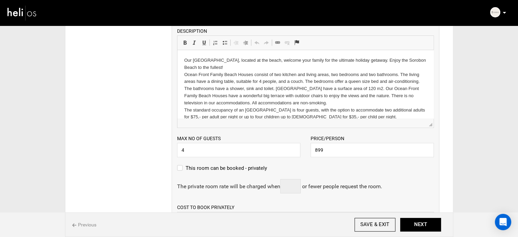
scroll to position [275, 0]
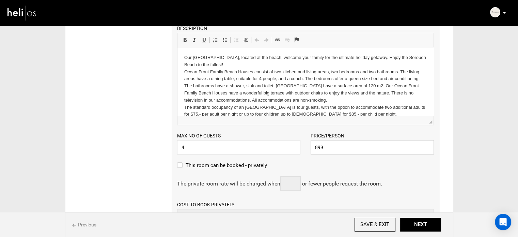
drag, startPoint x: 322, startPoint y: 146, endPoint x: 289, endPoint y: 145, distance: 33.7
click at [289, 145] on div "Max no of guests 4 Please enter a valid Guest no. Price/Person 899 Please enter…" at bounding box center [305, 139] width 267 height 29
paste input "5394"
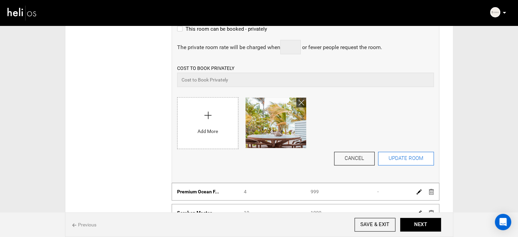
type input "5394"
click at [398, 153] on button "UPDATE ROOM" at bounding box center [406, 159] width 56 height 14
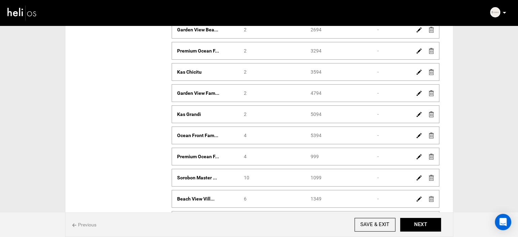
scroll to position [240, 0]
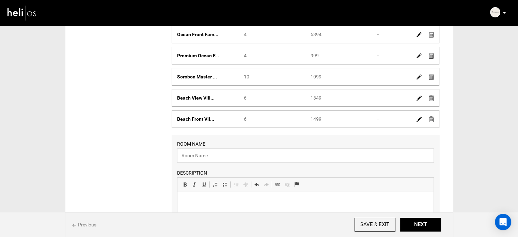
drag, startPoint x: 324, startPoint y: 57, endPoint x: 301, endPoint y: 59, distance: 23.2
click at [301, 59] on div "Room Name Premium Ocean F... Max Guests 4 Shared Price 999 Private Price -" at bounding box center [306, 56] width 268 height 18
click at [316, 58] on div "Room Name Premium Ocean F... Max Guests 4 Shared Price 999 Private Price -" at bounding box center [306, 56] width 268 height 18
click at [316, 58] on div "Shared Price 999" at bounding box center [338, 55] width 67 height 7
click at [417, 54] on img at bounding box center [418, 55] width 5 height 5
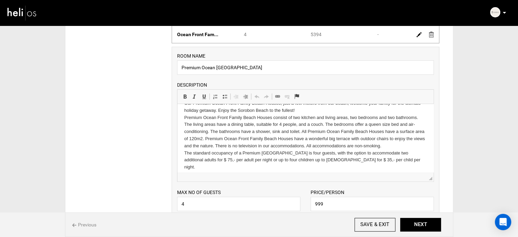
scroll to position [16, 0]
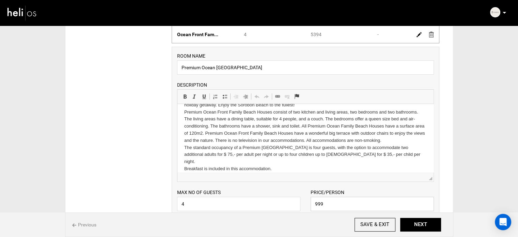
drag, startPoint x: 326, startPoint y: 200, endPoint x: 300, endPoint y: 203, distance: 26.4
click at [300, 203] on div "Max no of guests 4 Please enter a valid Guest no. Price/Person 999 Please enter…" at bounding box center [305, 195] width 267 height 29
paste input "5994"
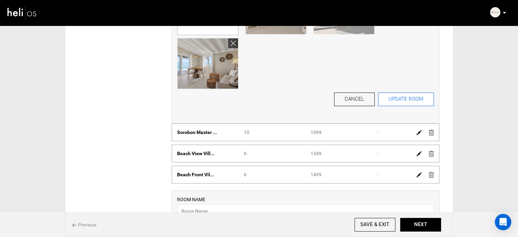
type input "5994"
click at [401, 102] on button "UPDATE ROOM" at bounding box center [406, 99] width 56 height 14
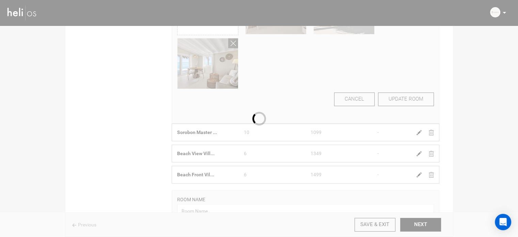
scroll to position [184, 0]
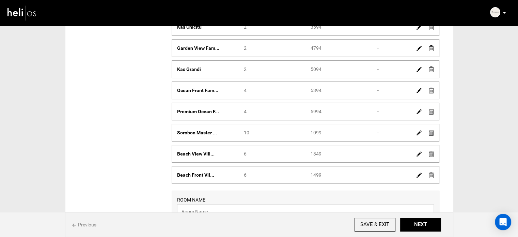
drag, startPoint x: 324, startPoint y: 132, endPoint x: 299, endPoint y: 132, distance: 24.9
click at [299, 132] on div "Room Name Sorobon Master ... Max Guests 10 Shared Price 1099 Private Price -" at bounding box center [305, 132] width 267 height 7
copy div "Shared Price 1099"
click at [417, 131] on img at bounding box center [418, 132] width 5 height 5
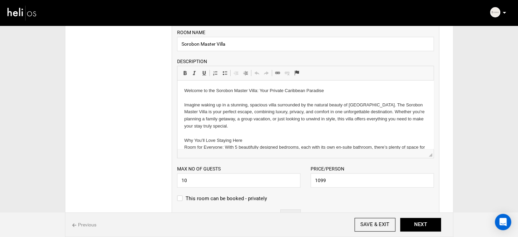
scroll to position [286, 0]
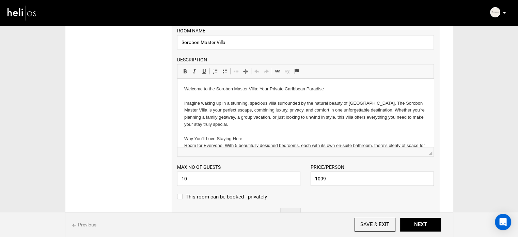
drag, startPoint x: 330, startPoint y: 177, endPoint x: 267, endPoint y: 179, distance: 62.7
click at [267, 179] on div "Max no of guests 10 Please enter a valid Guest no. Price/Person 1099 Please ent…" at bounding box center [305, 170] width 267 height 29
paste input "6594"
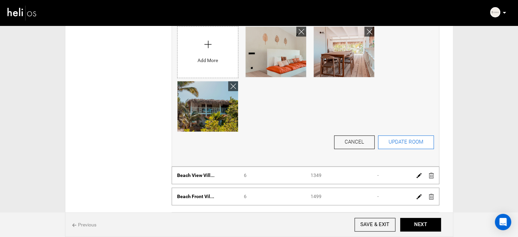
type input "6594"
click at [396, 140] on button "UPDATE ROOM" at bounding box center [406, 142] width 56 height 14
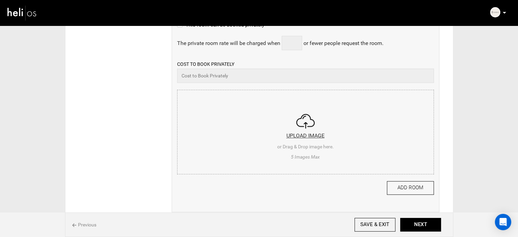
scroll to position [163, 0]
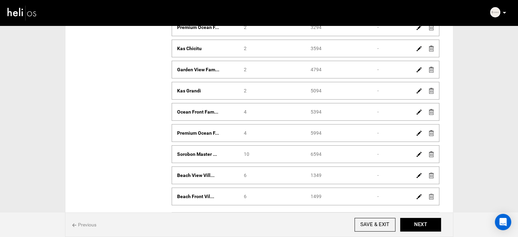
drag, startPoint x: 322, startPoint y: 172, endPoint x: 297, endPoint y: 173, distance: 25.2
click at [297, 173] on div "Room Name Beach View Vill... Max Guests 6 Shared Price 1349 Private Price -" at bounding box center [305, 175] width 267 height 7
copy div "Shared Price 1349"
click at [414, 174] on div at bounding box center [424, 175] width 23 height 10
click at [418, 174] on img at bounding box center [418, 175] width 5 height 5
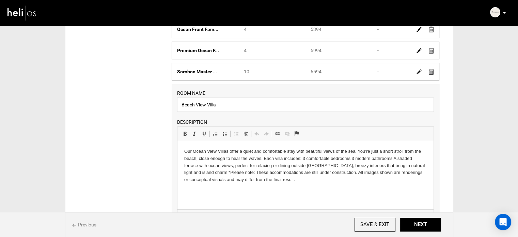
scroll to position [333, 0]
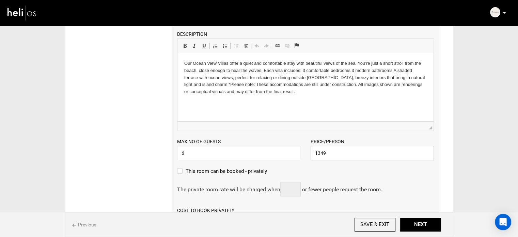
drag, startPoint x: 314, startPoint y: 151, endPoint x: 298, endPoint y: 147, distance: 15.7
click at [299, 151] on div "Max no of guests 6 Please enter a valid Guest no. Price/Person 1349 Please ente…" at bounding box center [305, 145] width 267 height 29
paste input "8094"
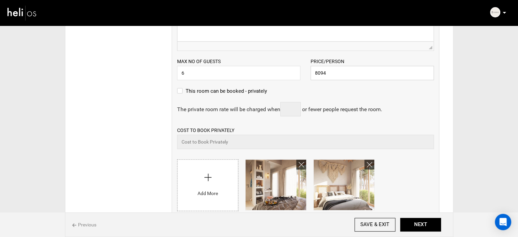
scroll to position [537, 0]
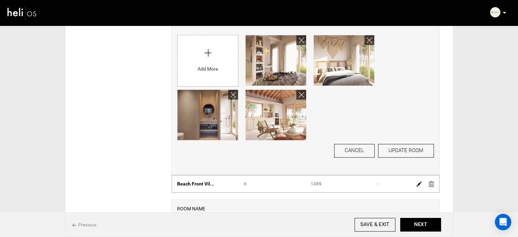
type input "8094"
click at [405, 152] on button "UPDATE ROOM" at bounding box center [406, 151] width 56 height 14
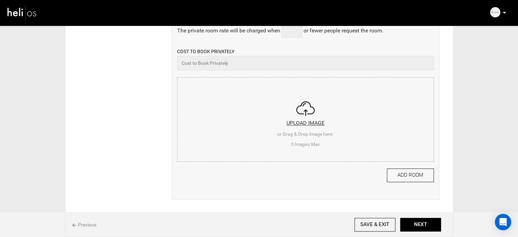
scroll to position [175, 0]
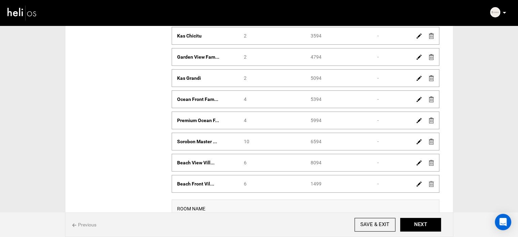
drag, startPoint x: 324, startPoint y: 185, endPoint x: 297, endPoint y: 185, distance: 27.2
click at [297, 185] on div "Room Name Beach Front Vil... Max Guests 6 Shared Price 1499 Private Price -" at bounding box center [305, 183] width 267 height 7
copy div "Shared Price 1499"
click at [419, 184] on img at bounding box center [418, 183] width 5 height 5
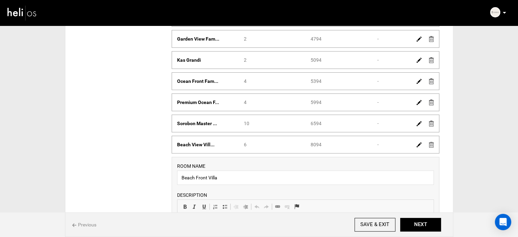
scroll to position [0, 0]
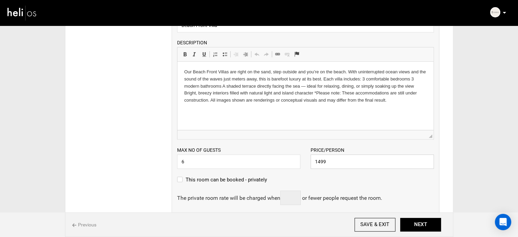
drag, startPoint x: 342, startPoint y: 163, endPoint x: 301, endPoint y: 163, distance: 40.5
click at [301, 163] on div "Max no of guests 6 Please enter a valid Guest no. Price/Person 1499 Please ente…" at bounding box center [305, 153] width 267 height 29
paste input "8994"
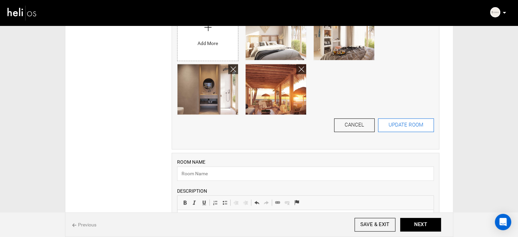
type input "8994"
click at [393, 129] on button "UPDATE ROOM" at bounding box center [406, 125] width 56 height 14
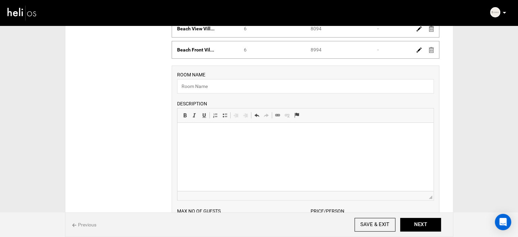
scroll to position [206, 0]
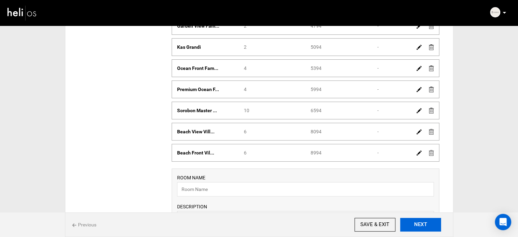
click at [424, 229] on button "NEXT" at bounding box center [420, 225] width 41 height 14
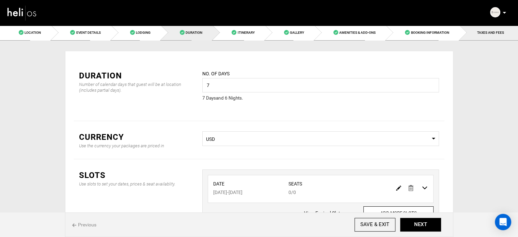
drag, startPoint x: 486, startPoint y: 32, endPoint x: 482, endPoint y: 70, distance: 38.7
click at [486, 32] on span "TAXES AND FEES" at bounding box center [490, 33] width 27 height 4
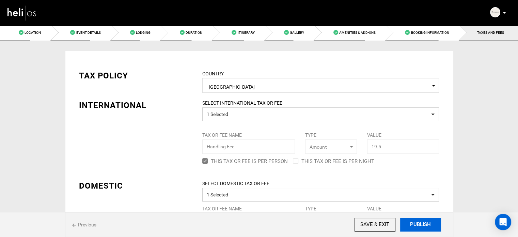
click at [435, 223] on button "PUBLISH" at bounding box center [420, 225] width 41 height 14
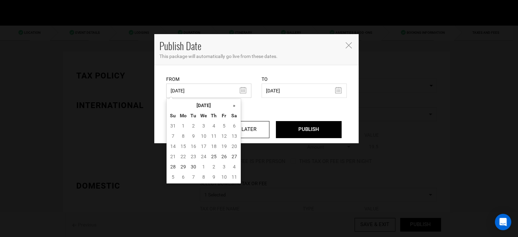
click at [197, 91] on input "06/05/2024" at bounding box center [208, 90] width 85 height 14
click at [213, 158] on td "25" at bounding box center [214, 156] width 10 height 10
type input "09/25/2025"
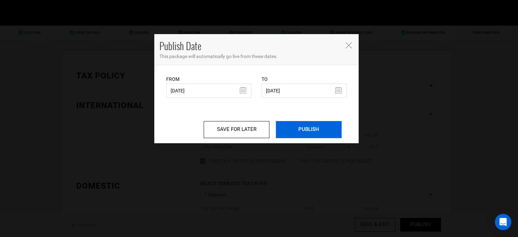
click at [316, 132] on input "PUBLISH" at bounding box center [309, 129] width 66 height 17
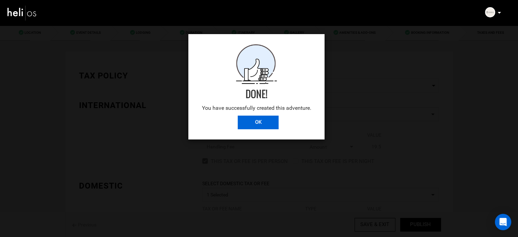
click at [252, 116] on input "OK" at bounding box center [258, 122] width 41 height 14
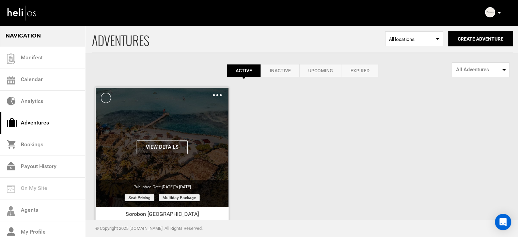
click at [220, 95] on img at bounding box center [217, 95] width 9 height 2
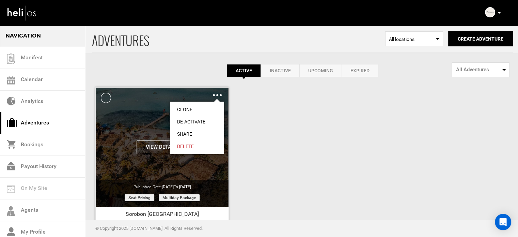
click at [181, 133] on link "Share" at bounding box center [197, 134] width 54 height 12
type input "https://heli.life/nHKFgy"
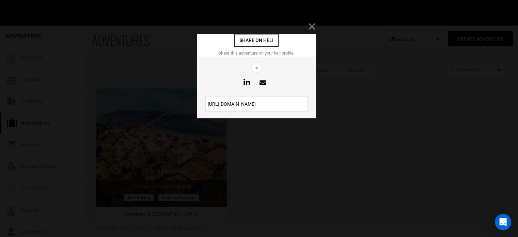
click at [260, 103] on input "https://heli.life/nHKFgy" at bounding box center [256, 103] width 102 height 15
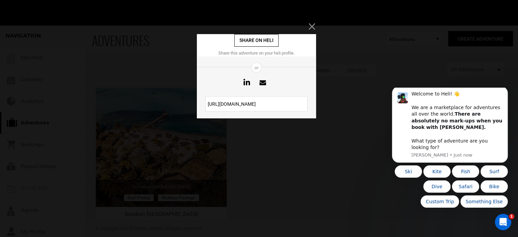
click at [312, 26] on icon "Close" at bounding box center [311, 26] width 6 height 6
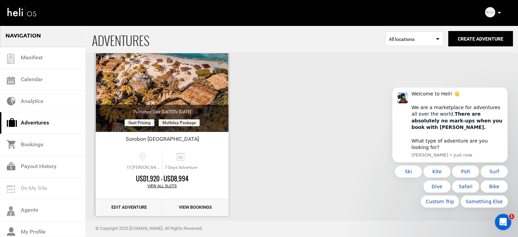
scroll to position [84, 0]
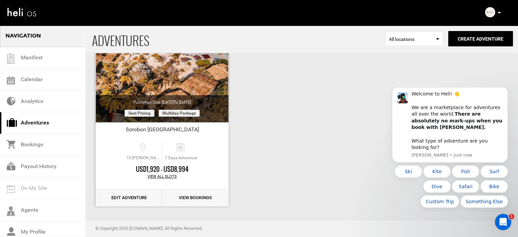
click at [133, 194] on link "Edit Adventure" at bounding box center [129, 197] width 66 height 17
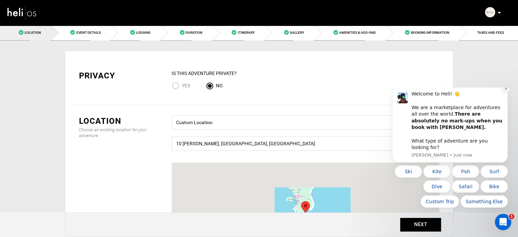
click at [507, 90] on icon "Dismiss notification" at bounding box center [506, 88] width 4 height 4
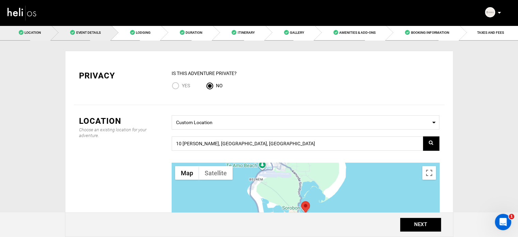
click at [95, 32] on span "Event Details" at bounding box center [88, 33] width 25 height 4
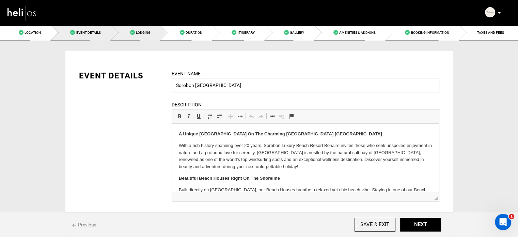
click at [142, 31] on span "Lodging" at bounding box center [143, 33] width 15 height 4
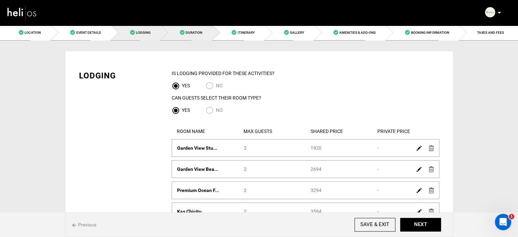
click at [197, 31] on span "Duration" at bounding box center [194, 33] width 17 height 4
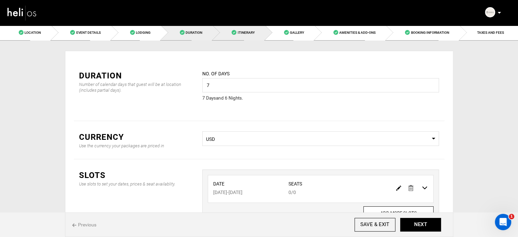
click at [251, 31] on span "Itinerary" at bounding box center [245, 33] width 17 height 4
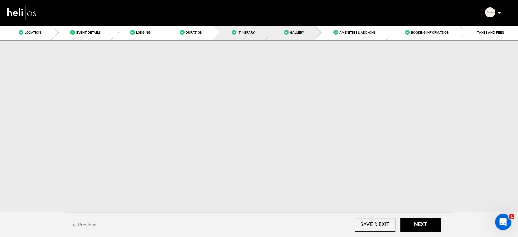
click at [295, 32] on span "Gallery" at bounding box center [297, 33] width 14 height 4
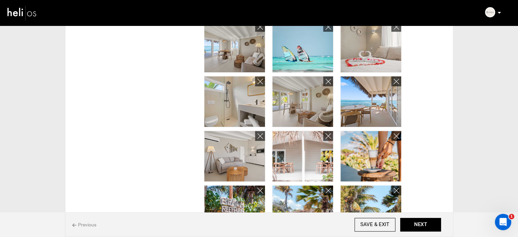
scroll to position [242, 0]
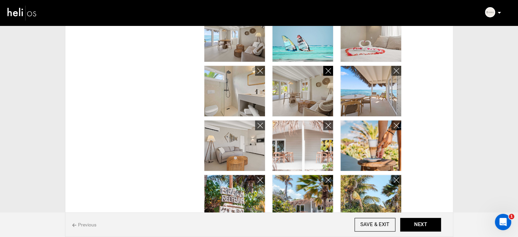
click at [329, 67] on icon at bounding box center [328, 71] width 5 height 8
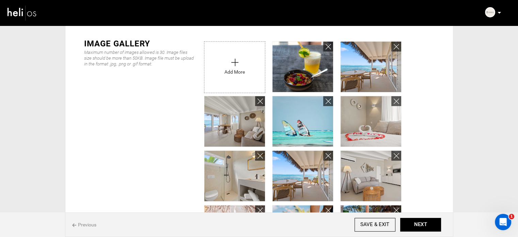
scroll to position [140, 0]
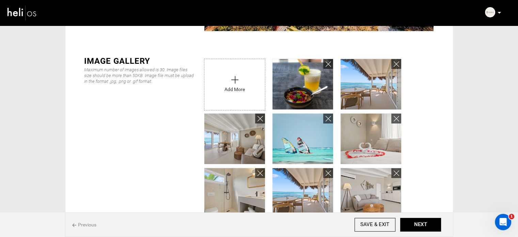
click at [244, 69] on input "file" at bounding box center [234, 83] width 61 height 48
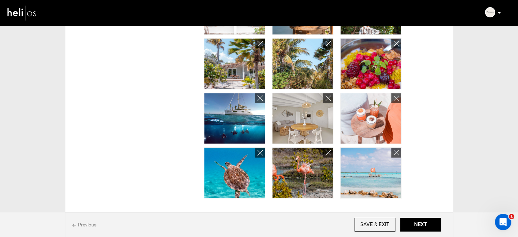
scroll to position [344, 0]
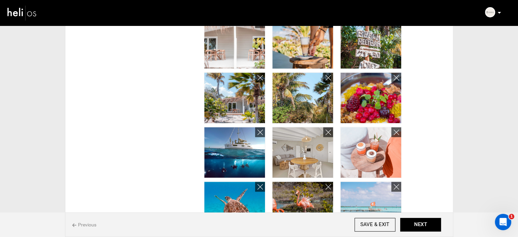
type input "C:\fakepath\32_2000x1111.jpg"
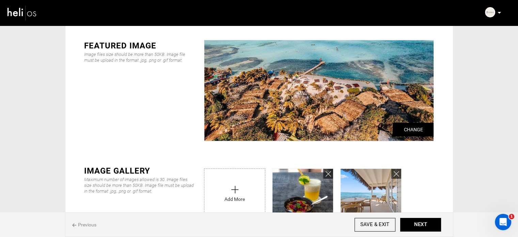
scroll to position [0, 0]
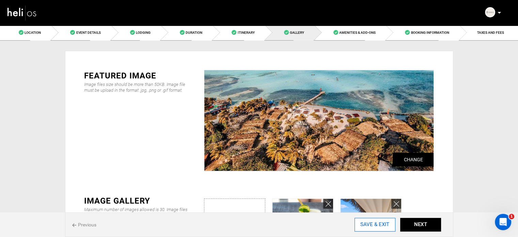
click at [374, 226] on input "SAVE & EXIT" at bounding box center [374, 225] width 41 height 14
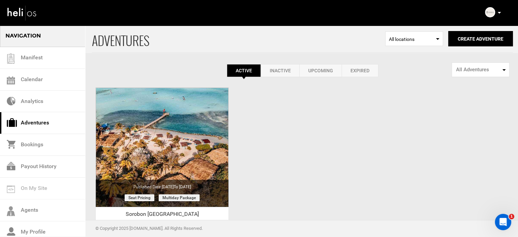
click at [498, 11] on p at bounding box center [499, 13] width 4 height 8
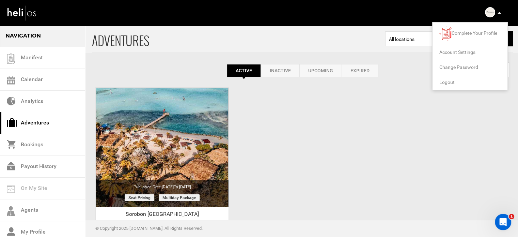
click at [443, 83] on span "Logout" at bounding box center [446, 81] width 15 height 5
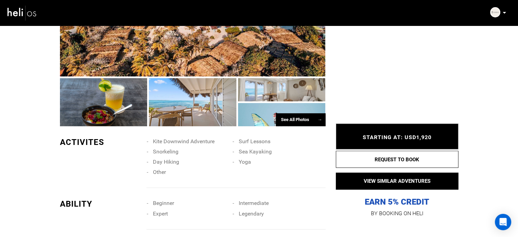
scroll to position [443, 0]
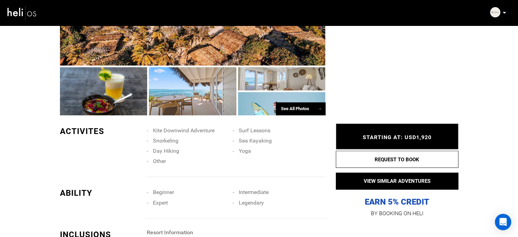
click at [314, 110] on div "See All Photos →" at bounding box center [301, 108] width 50 height 13
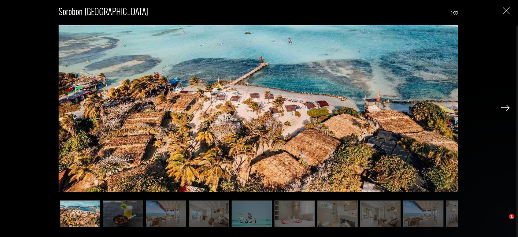
click at [257, 210] on img at bounding box center [252, 213] width 40 height 27
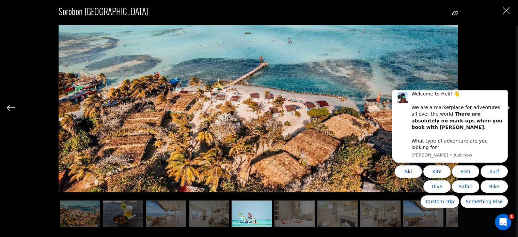
scroll to position [0, 0]
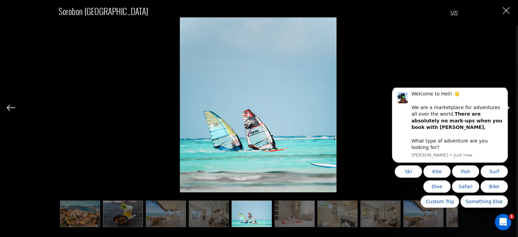
drag, startPoint x: 290, startPoint y: 211, endPoint x: 297, endPoint y: 208, distance: 7.5
click at [290, 211] on img at bounding box center [294, 213] width 40 height 27
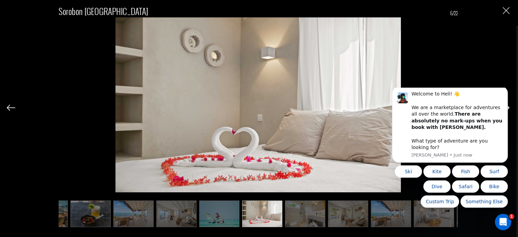
scroll to position [0, 34]
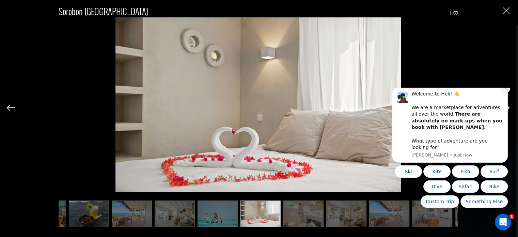
click at [506, 90] on icon "Dismiss notification" at bounding box center [506, 88] width 4 height 4
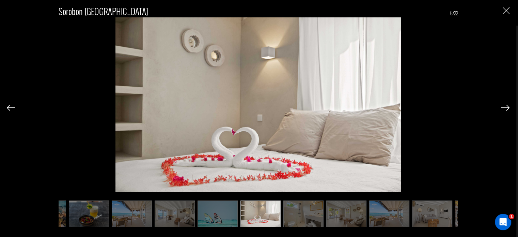
click at [386, 221] on img at bounding box center [389, 213] width 40 height 27
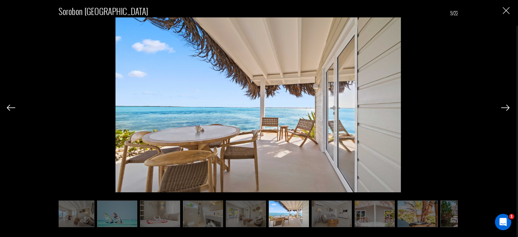
scroll to position [0, 136]
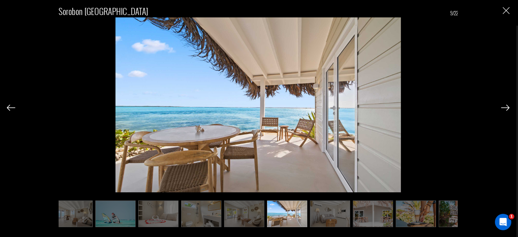
click at [434, 219] on img at bounding box center [416, 213] width 40 height 27
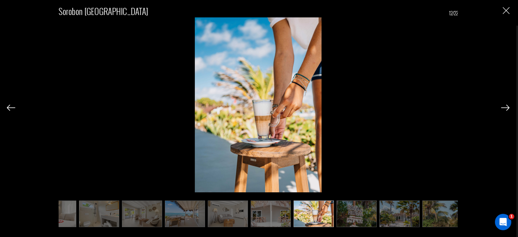
click at [434, 219] on img at bounding box center [442, 213] width 40 height 27
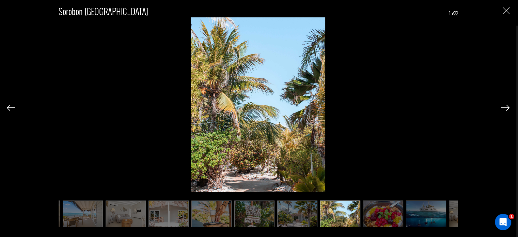
click at [437, 216] on img at bounding box center [426, 213] width 40 height 27
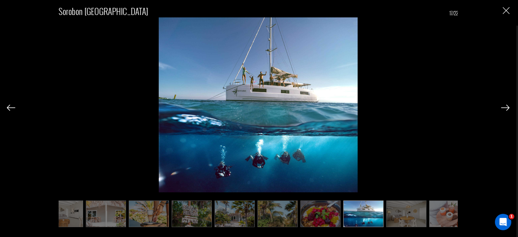
click at [437, 216] on img at bounding box center [449, 213] width 40 height 27
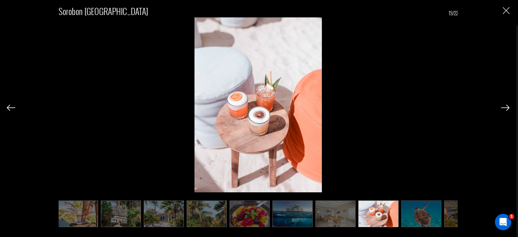
click at [509, 11] on img "Close" at bounding box center [506, 10] width 7 height 7
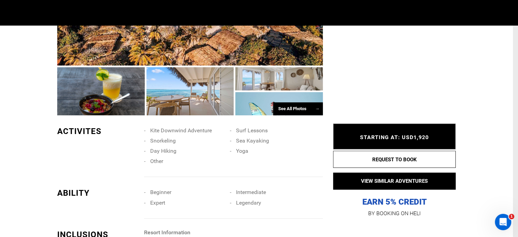
scroll to position [0, 0]
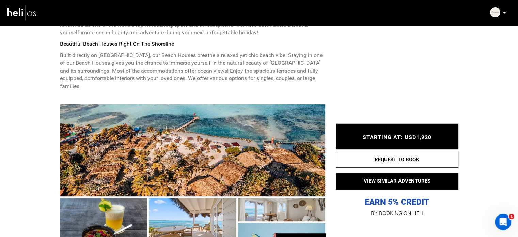
scroll to position [219, 0]
